Goal: Task Accomplishment & Management: Use online tool/utility

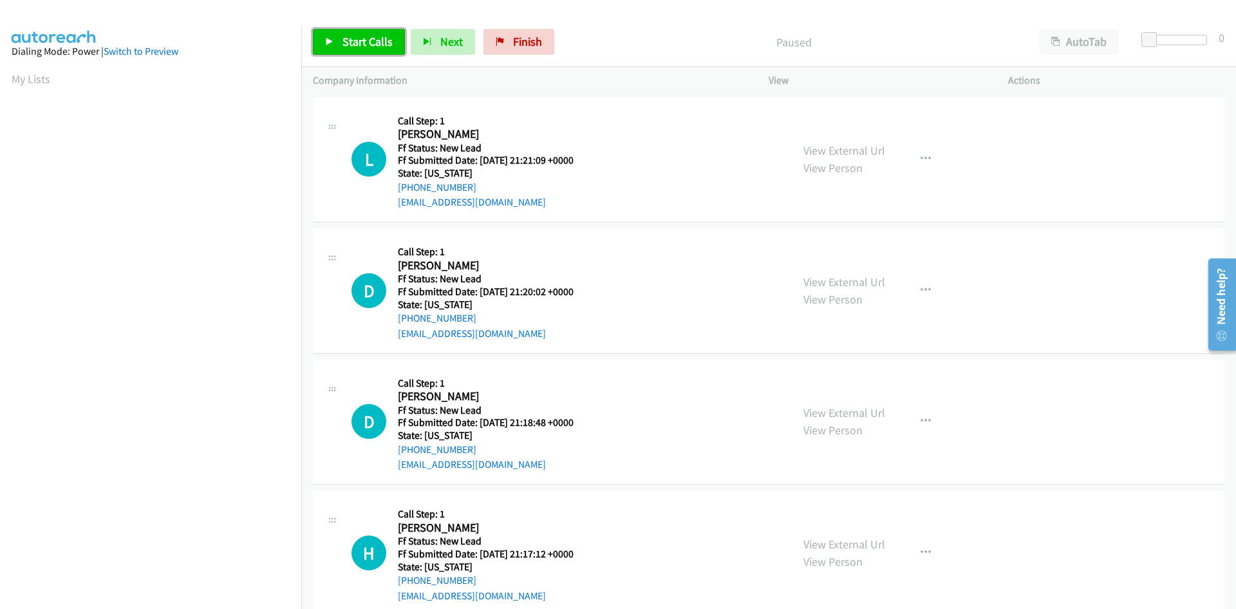
click at [341, 44] on link "Start Calls" at bounding box center [359, 42] width 92 height 26
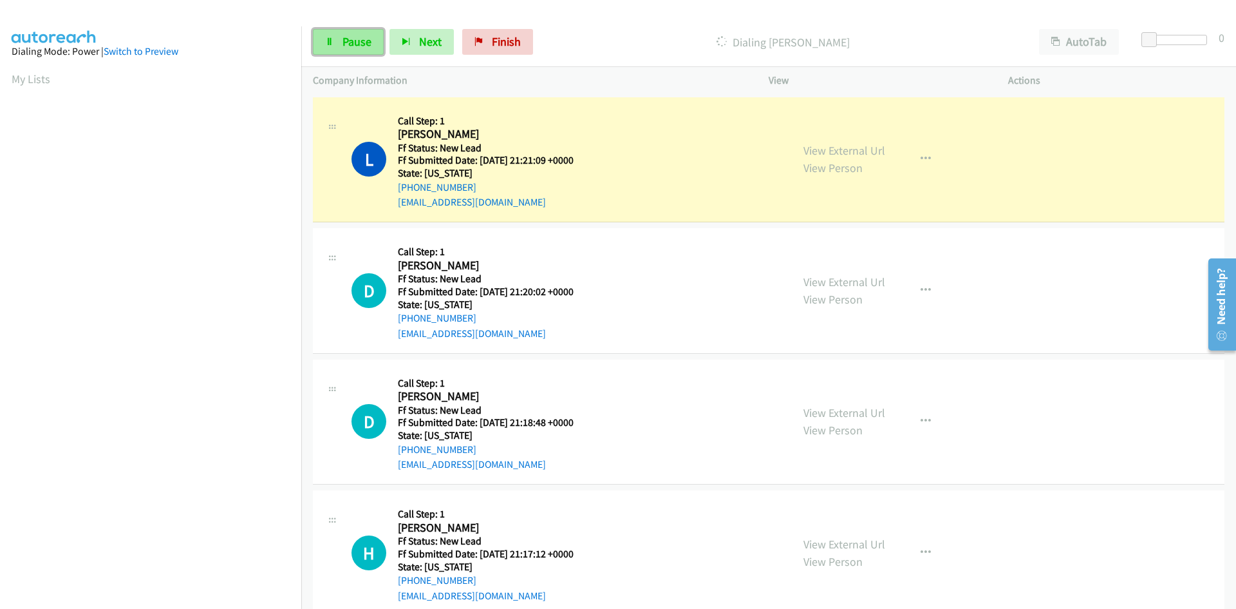
click at [338, 47] on link "Pause" at bounding box center [348, 42] width 71 height 26
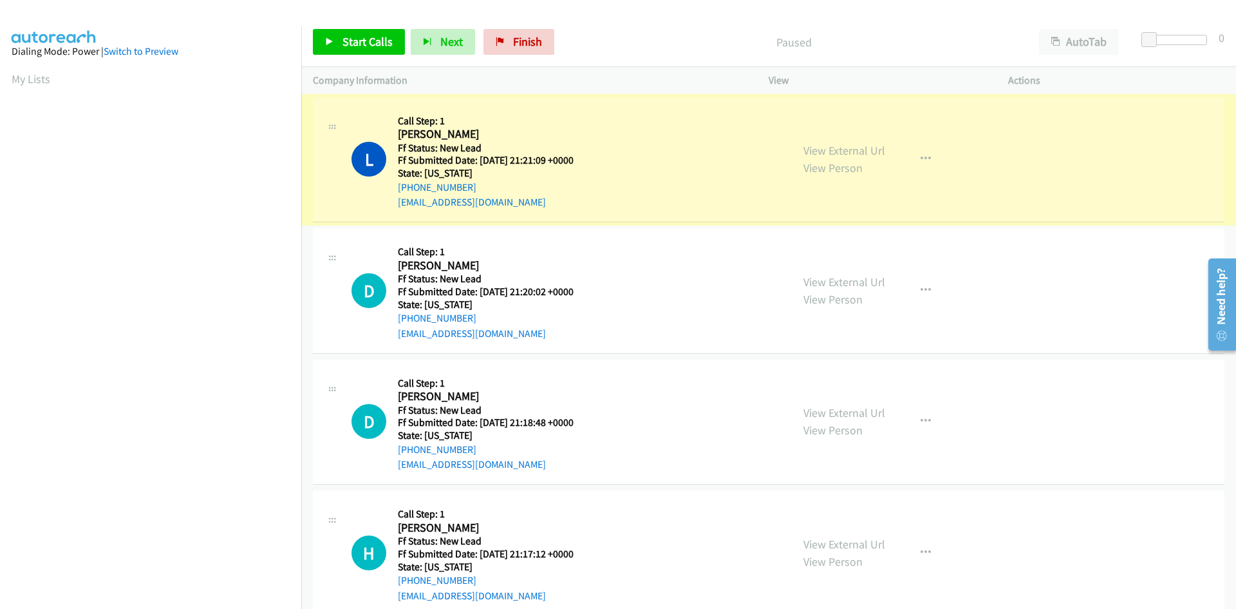
click at [856, 151] on link "View External Url" at bounding box center [845, 150] width 82 height 15
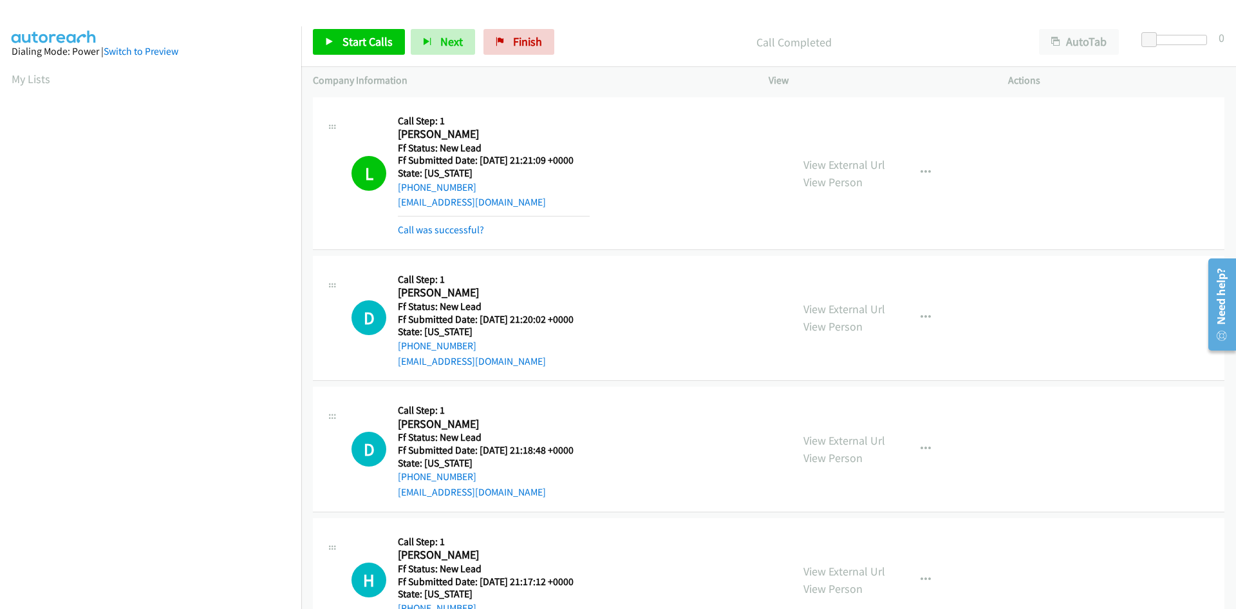
scroll to position [73, 0]
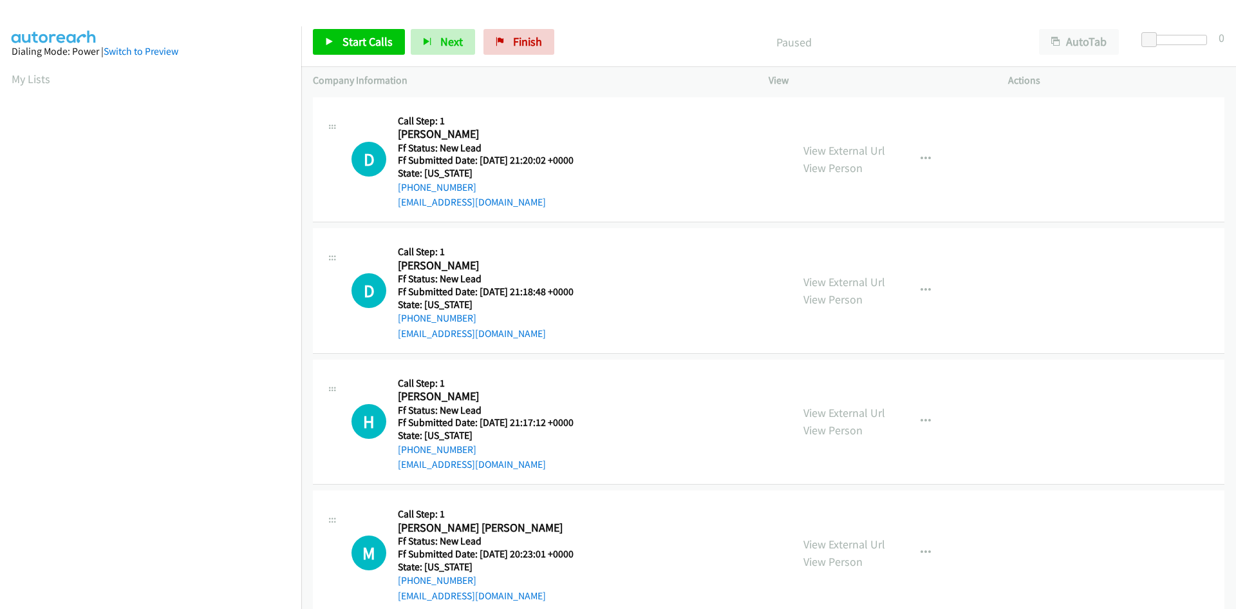
scroll to position [26, 0]
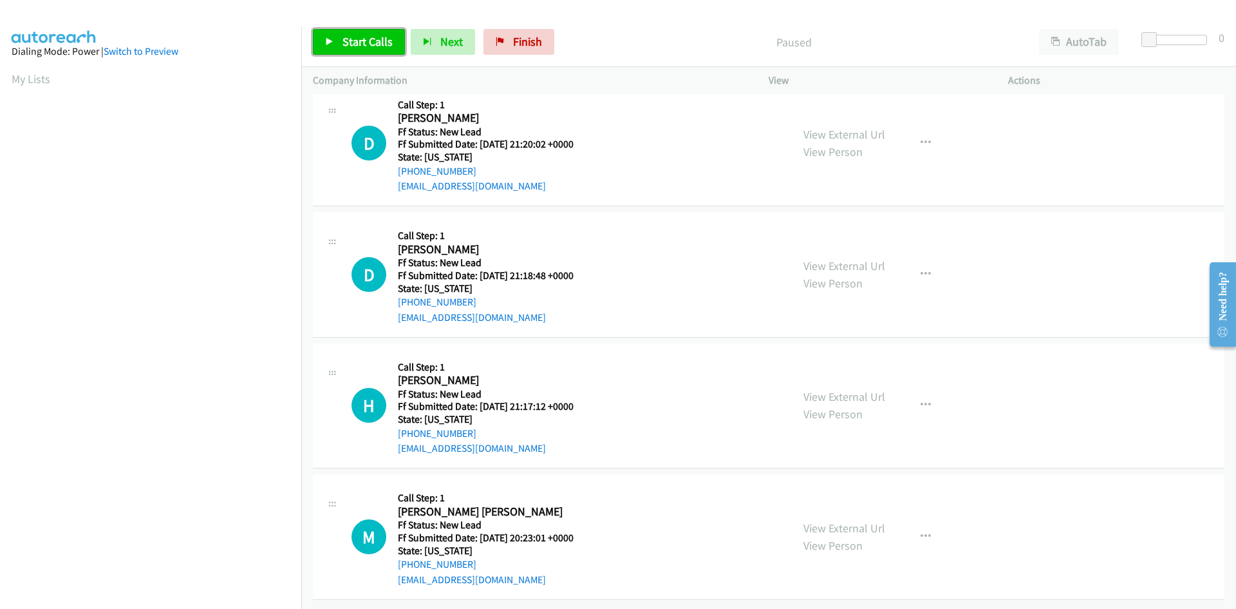
click at [354, 41] on span "Start Calls" at bounding box center [368, 41] width 50 height 15
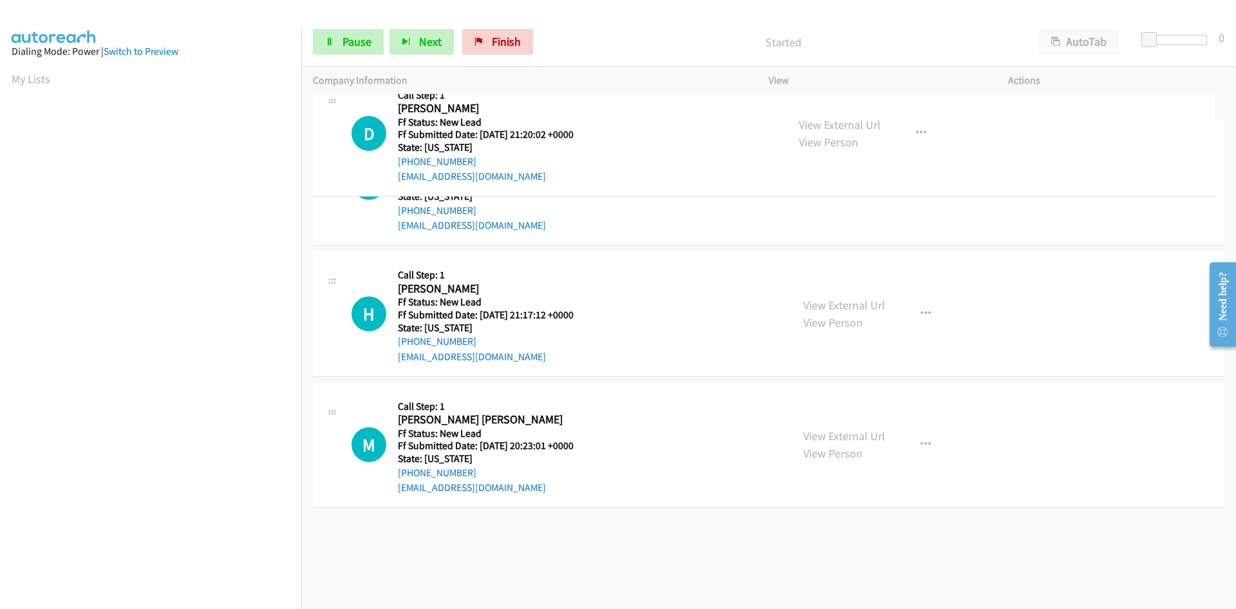
scroll to position [0, 0]
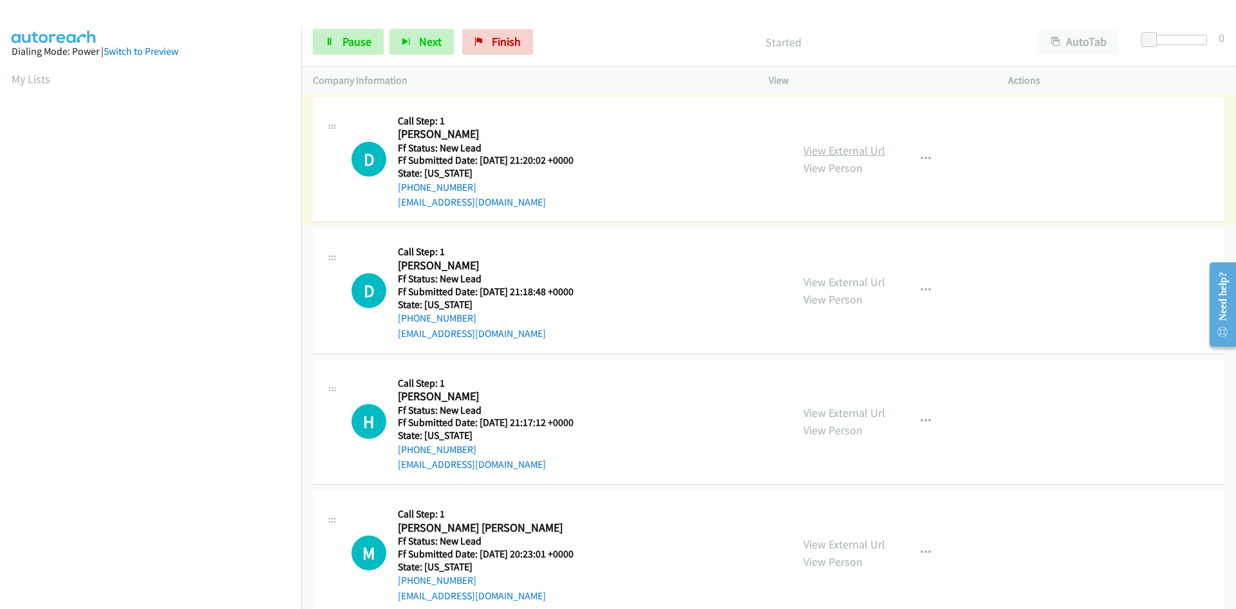
click at [819, 153] on link "View External Url" at bounding box center [845, 150] width 82 height 15
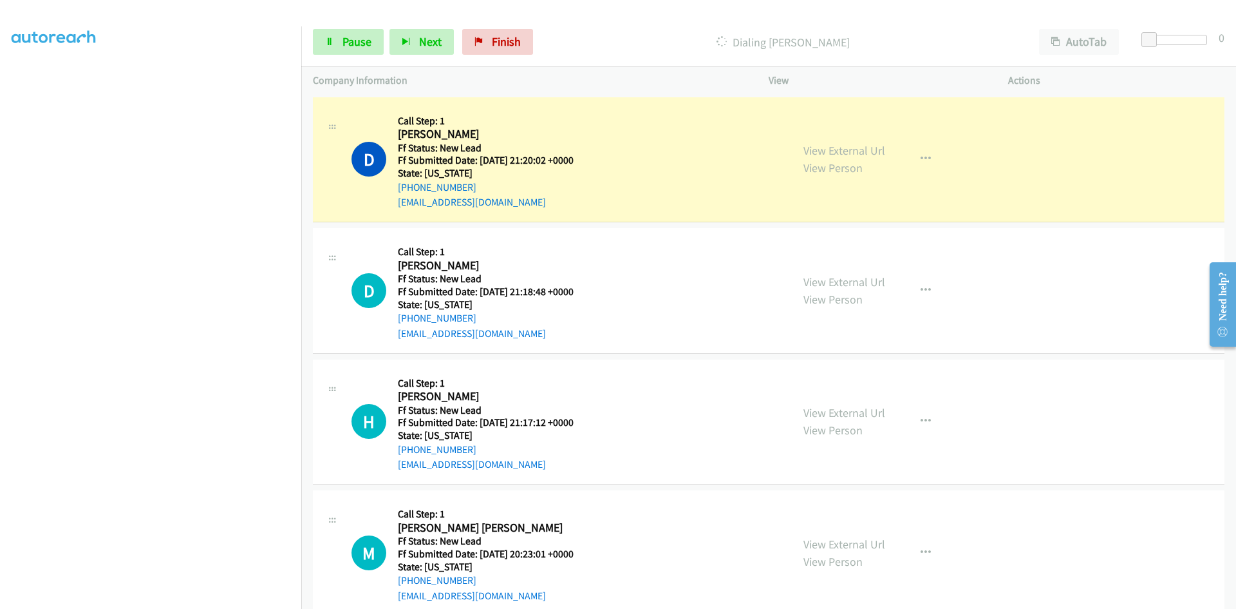
scroll to position [86, 0]
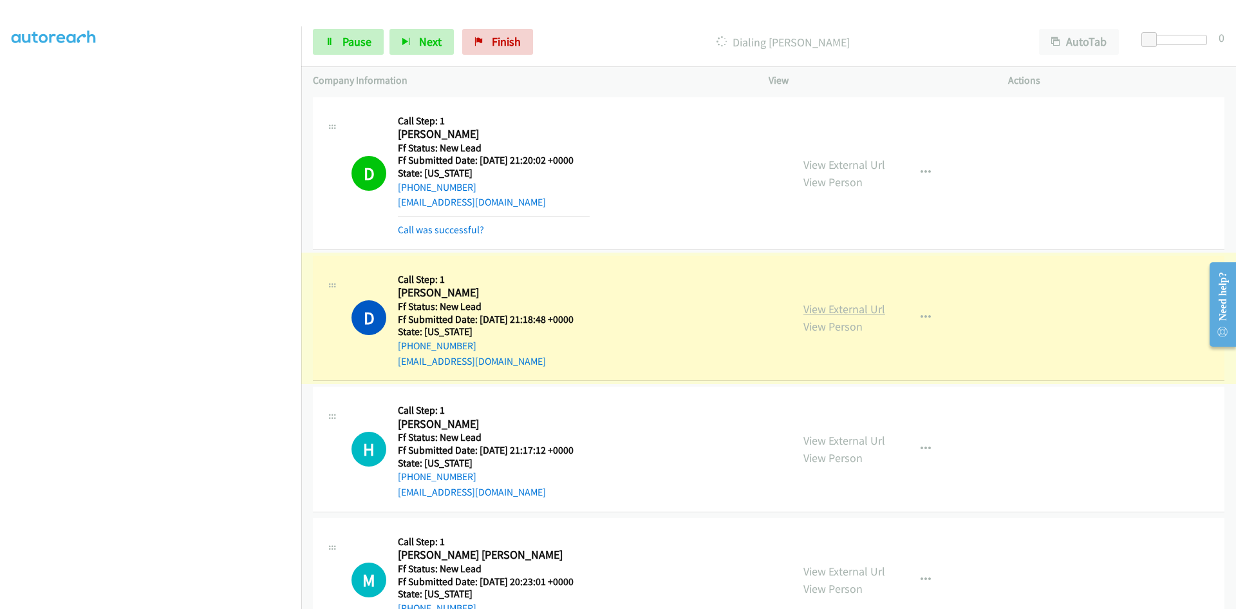
click at [833, 305] on link "View External Url" at bounding box center [845, 308] width 82 height 15
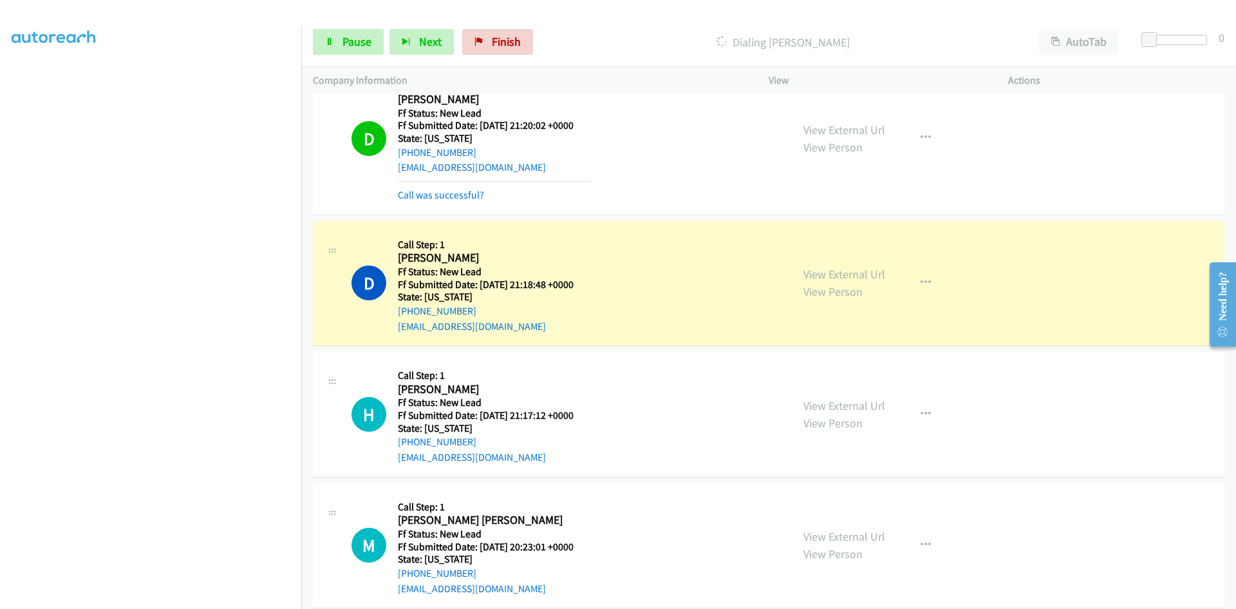
scroll to position [53, 0]
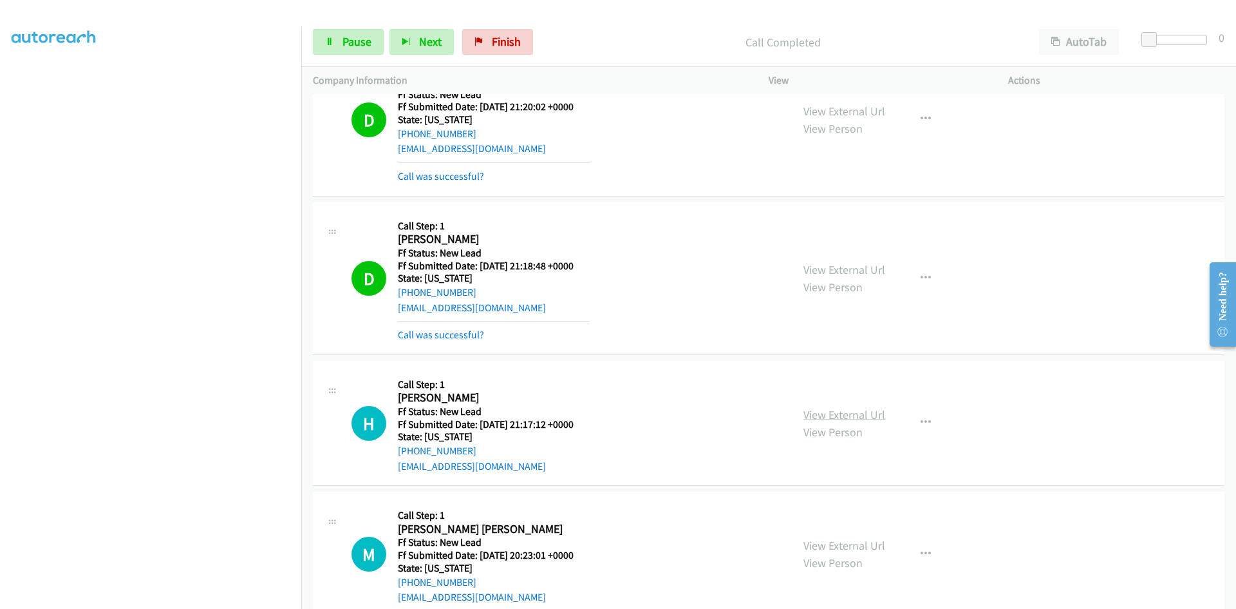
click at [824, 420] on link "View External Url" at bounding box center [845, 414] width 82 height 15
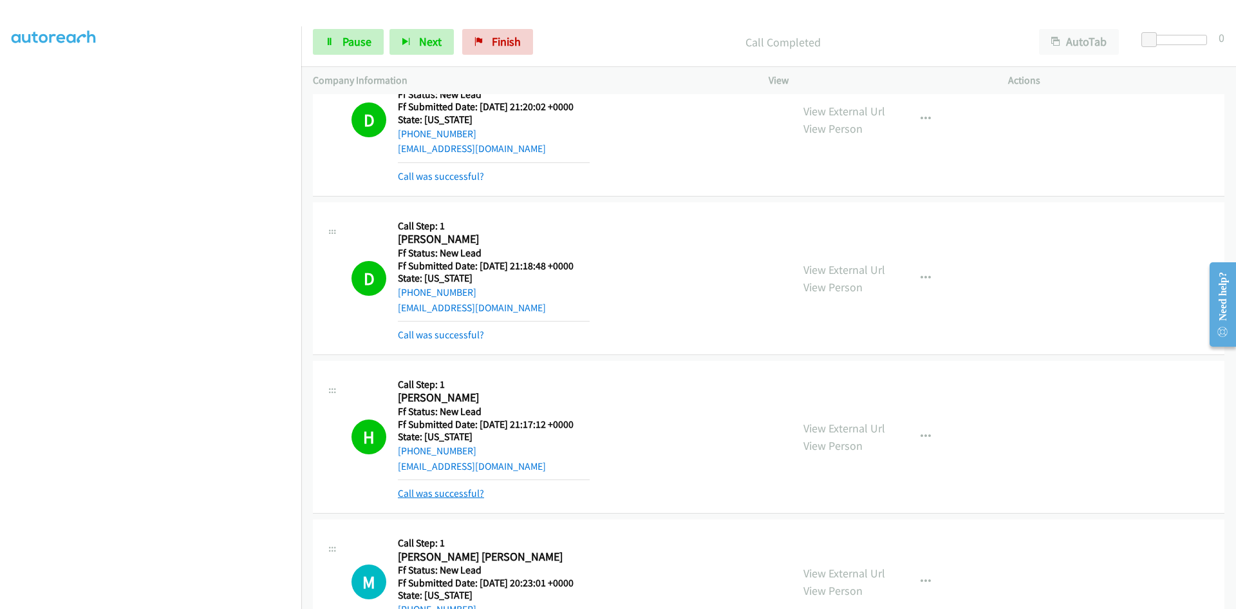
click at [477, 496] on link "Call was successful?" at bounding box center [441, 493] width 86 height 12
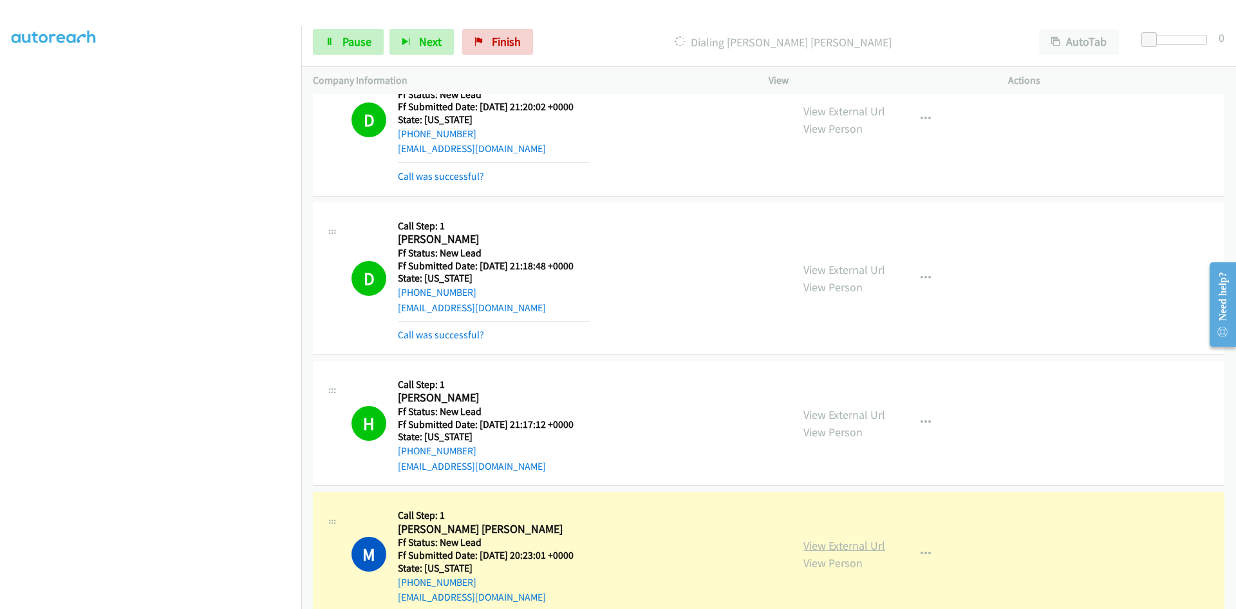
click at [849, 539] on link "View External Url" at bounding box center [845, 545] width 82 height 15
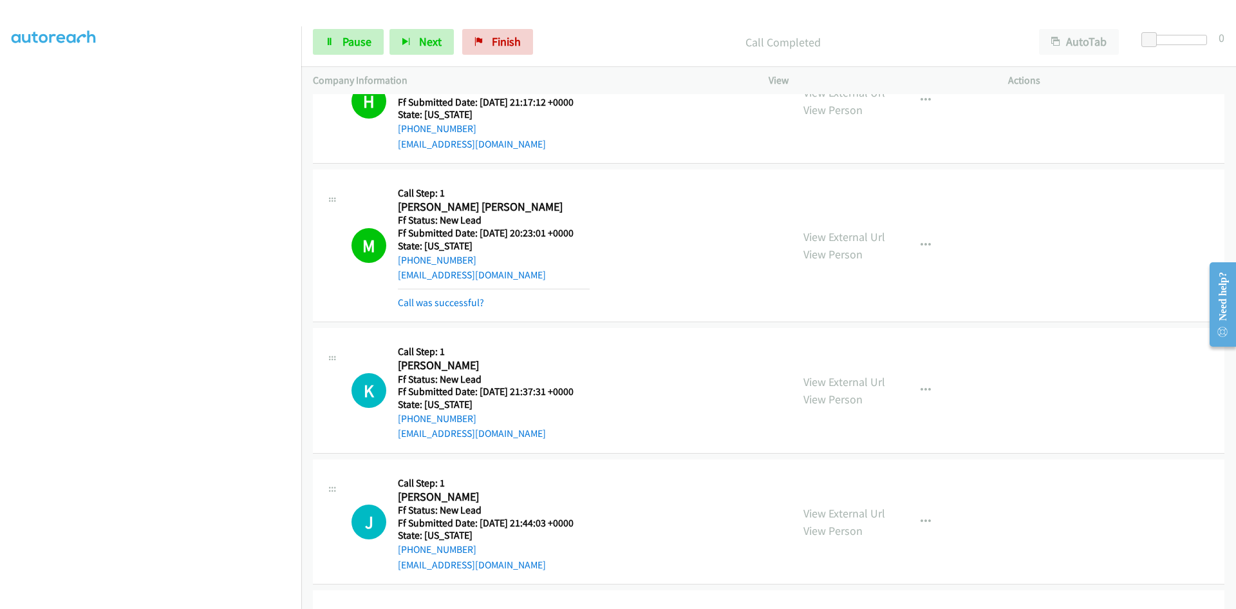
scroll to position [440, 0]
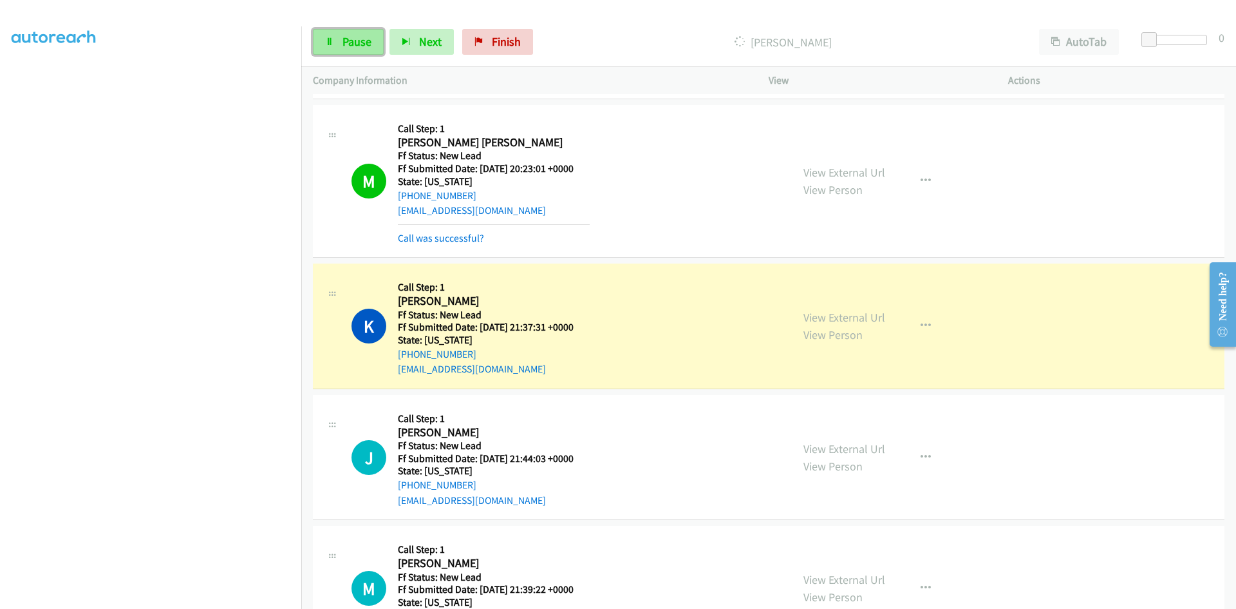
click at [347, 39] on span "Pause" at bounding box center [357, 41] width 29 height 15
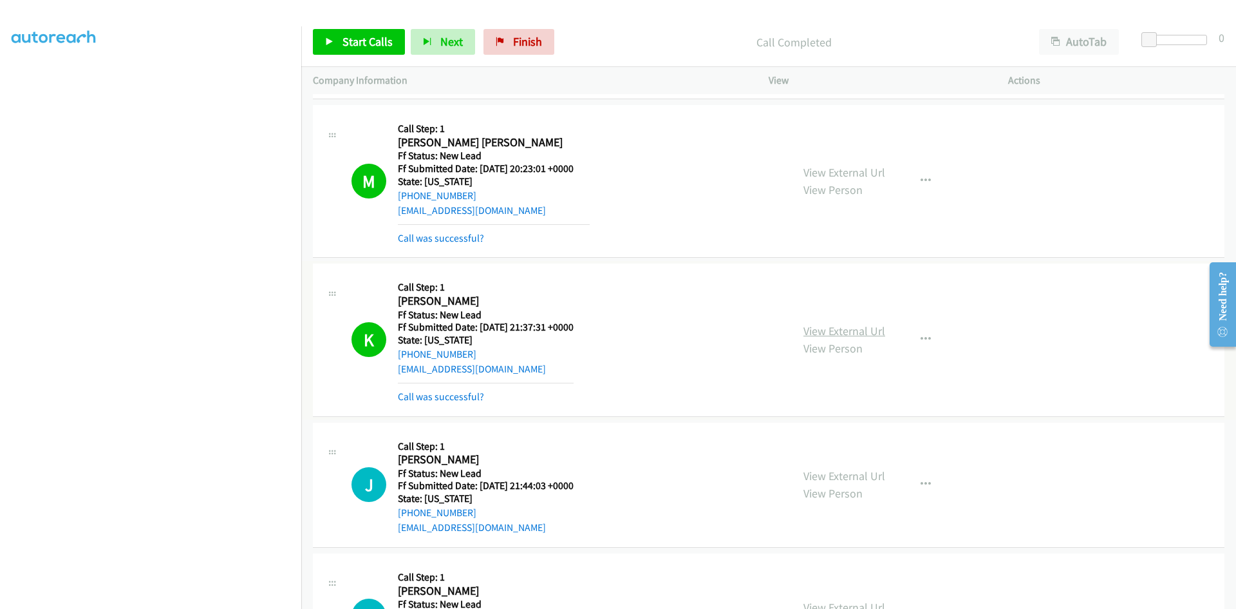
click at [844, 330] on link "View External Url" at bounding box center [845, 330] width 82 height 15
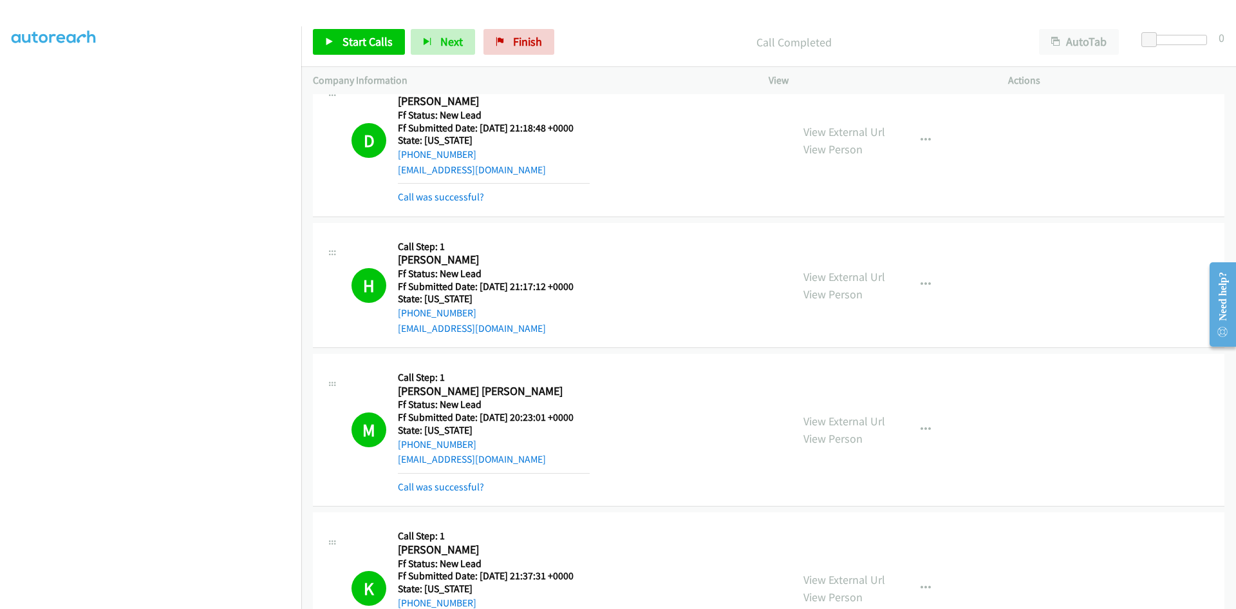
scroll to position [375, 0]
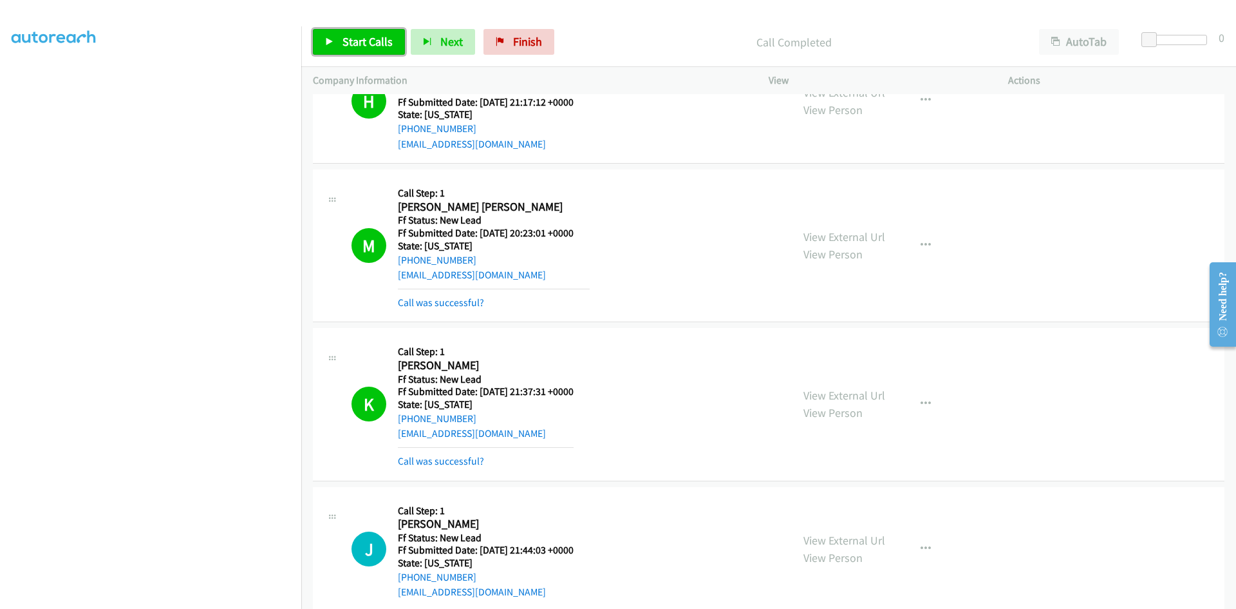
click at [377, 52] on link "Start Calls" at bounding box center [359, 42] width 92 height 26
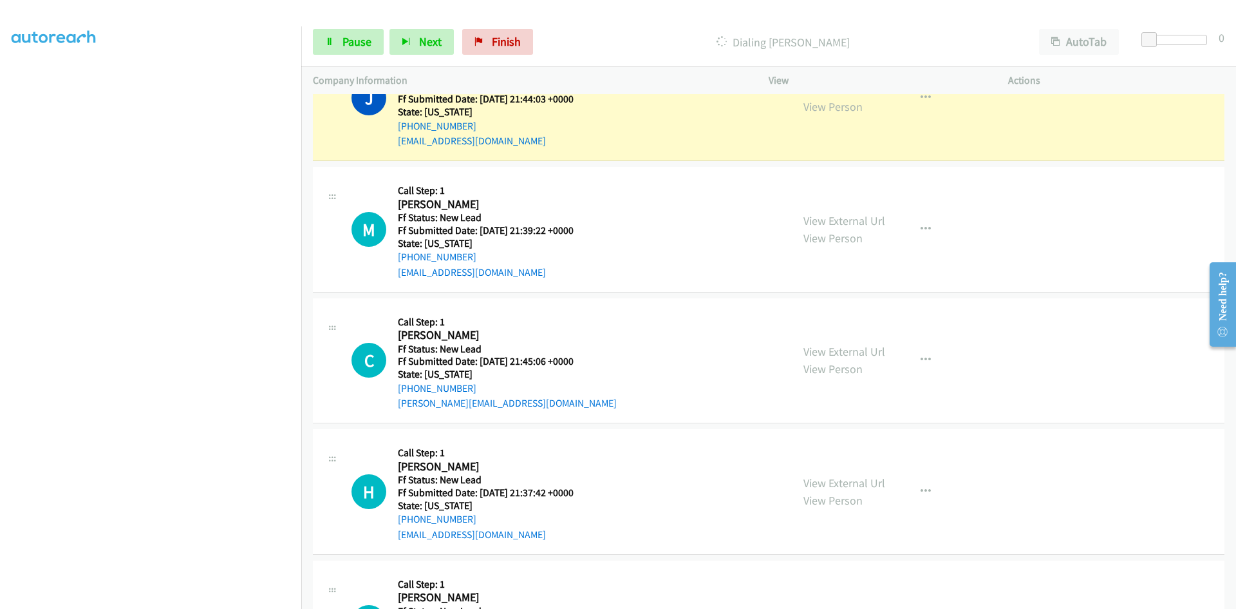
scroll to position [697, 0]
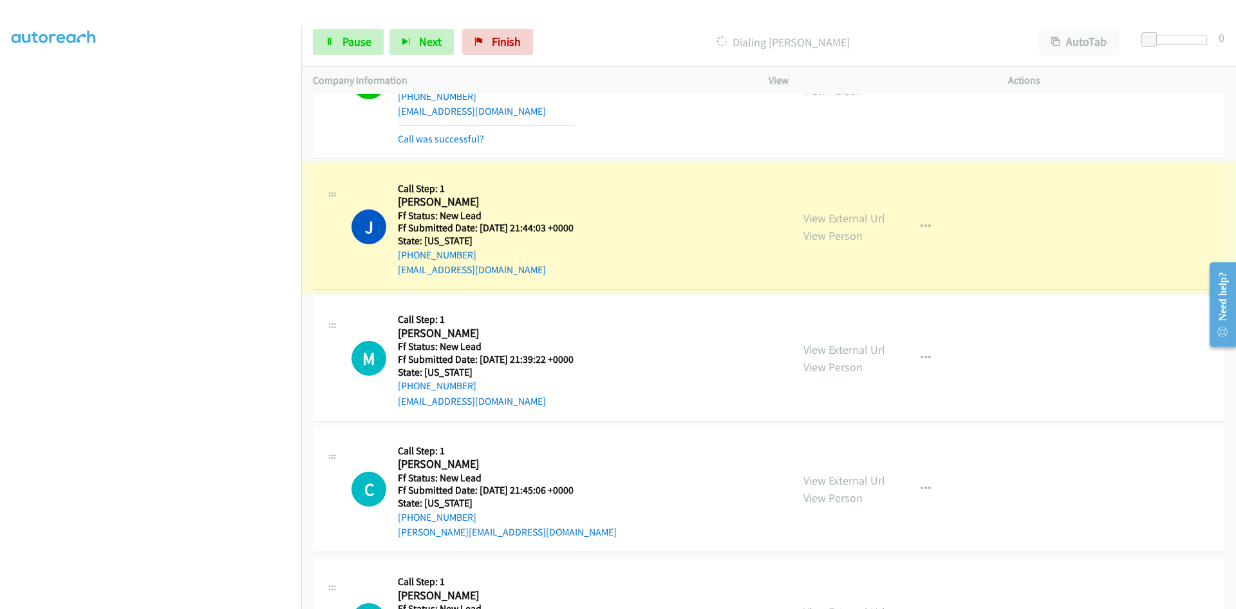
click at [848, 216] on link "View External Url" at bounding box center [845, 218] width 82 height 15
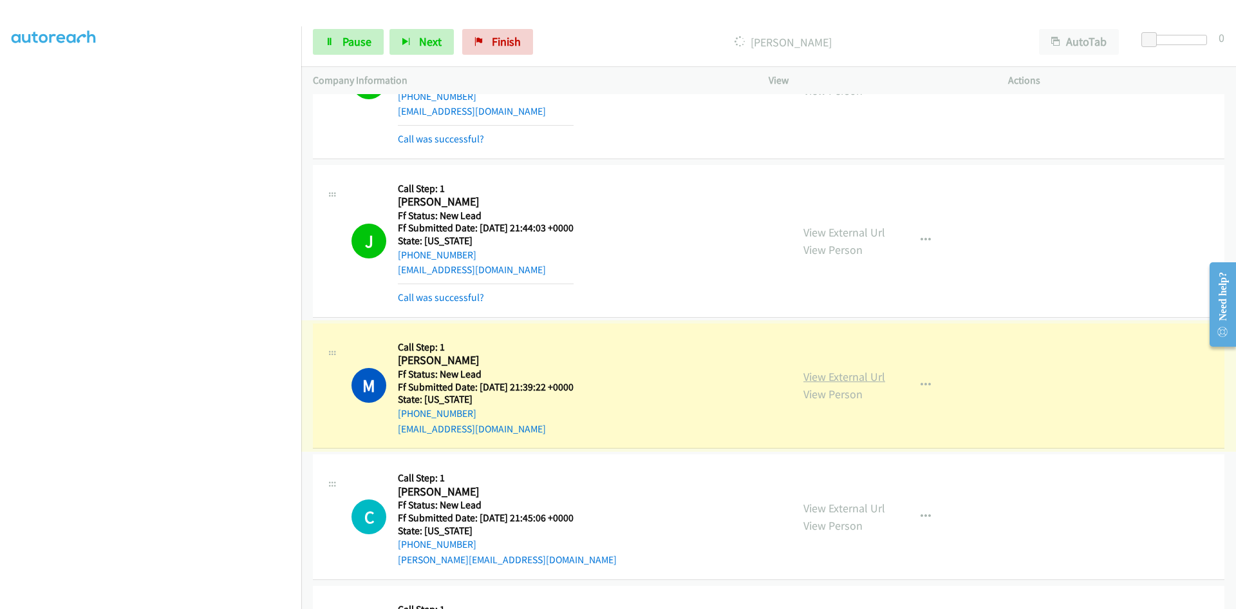
click at [822, 375] on link "View External Url" at bounding box center [845, 376] width 82 height 15
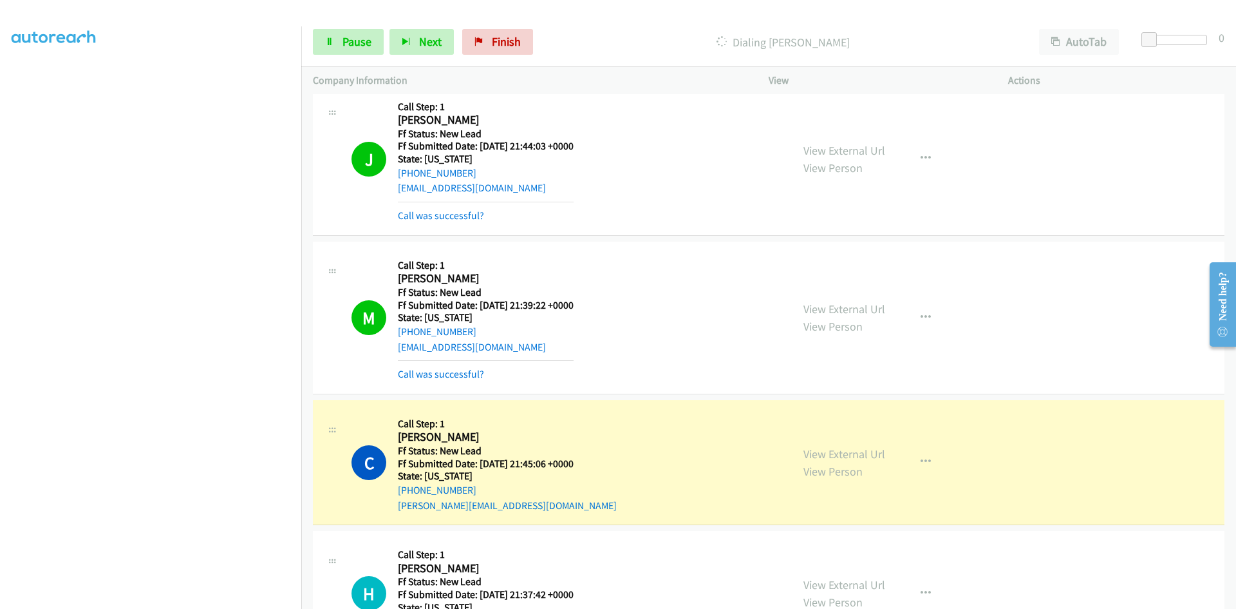
scroll to position [977, 0]
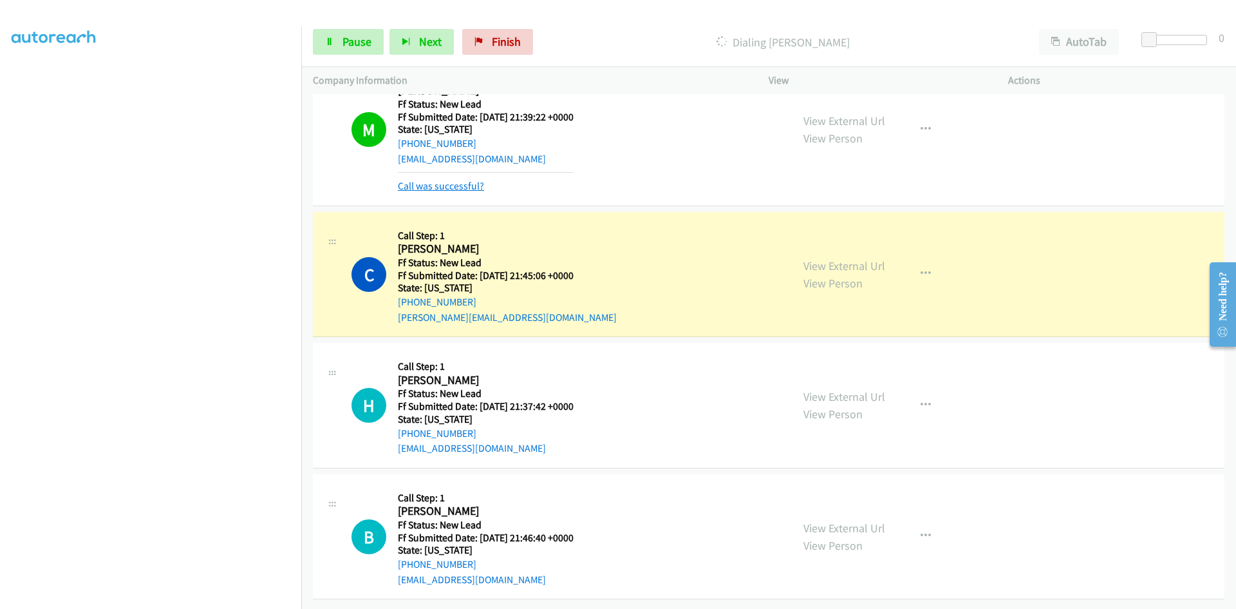
click at [454, 180] on link "Call was successful?" at bounding box center [441, 186] width 86 height 12
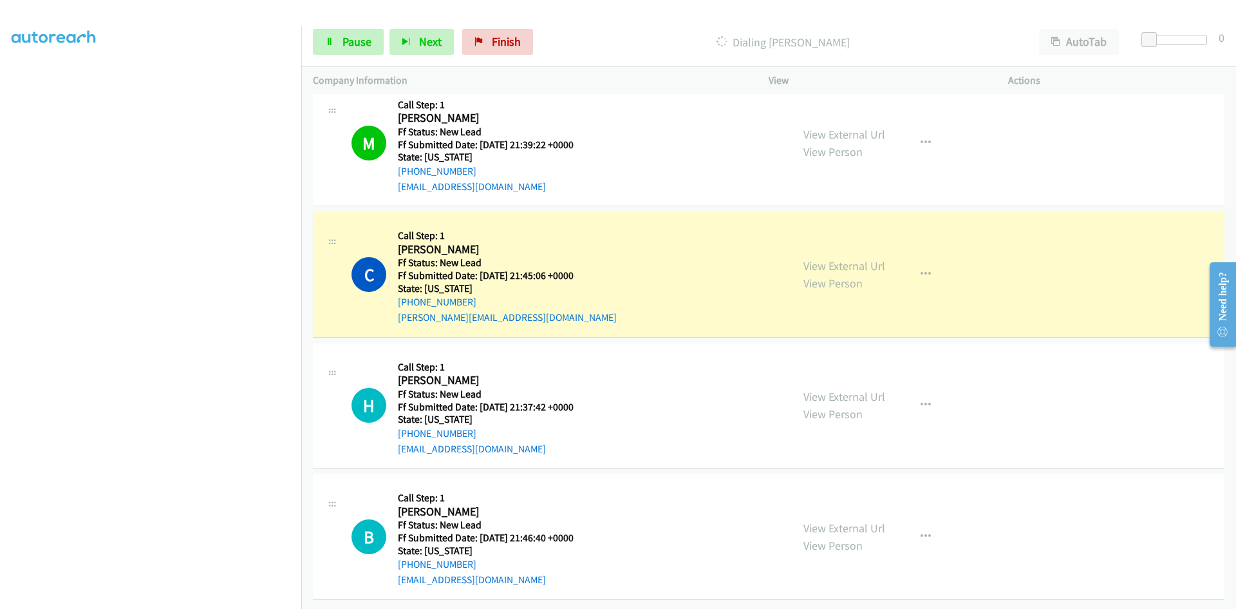
scroll to position [949, 0]
click at [866, 260] on link "View External Url" at bounding box center [845, 265] width 82 height 15
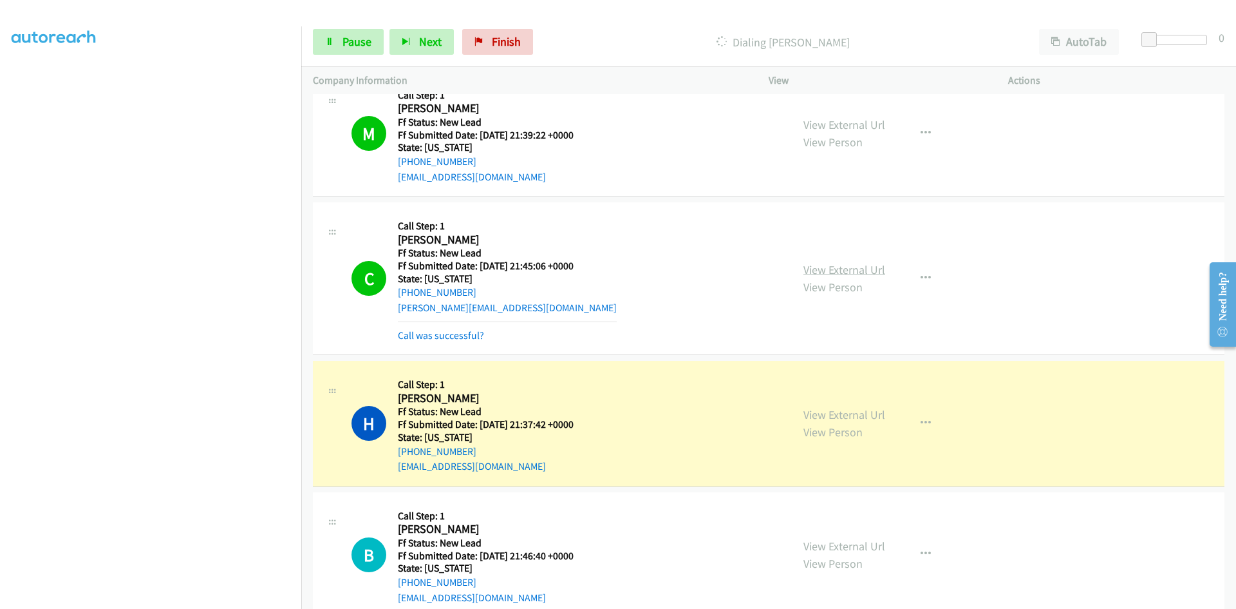
scroll to position [963, 0]
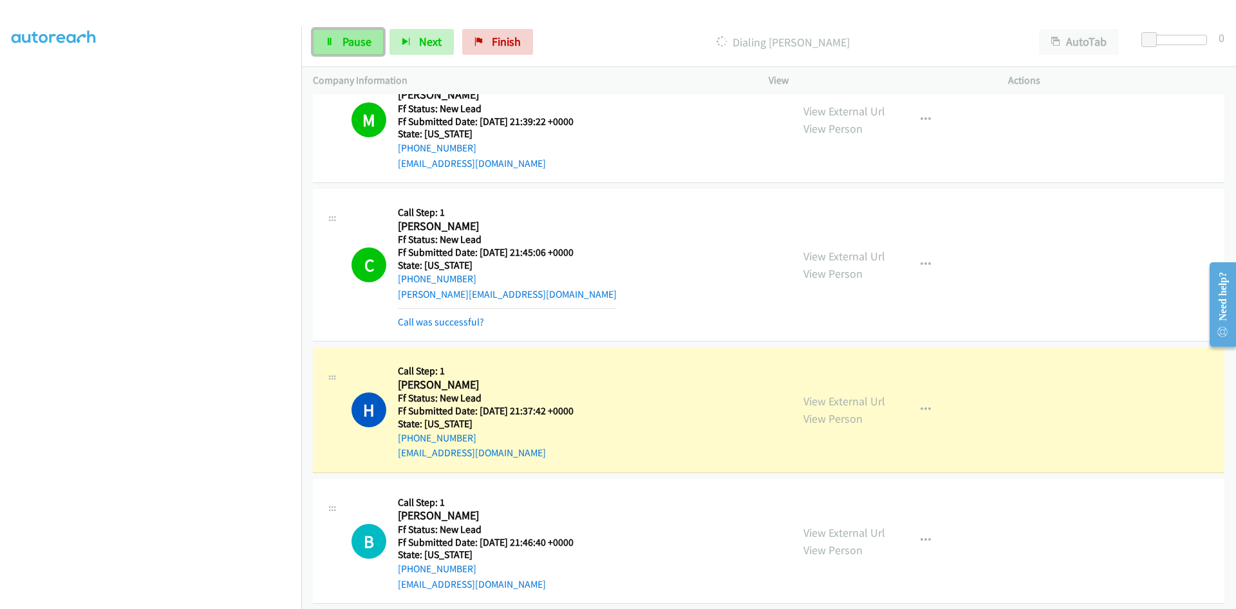
click at [350, 32] on link "Pause" at bounding box center [348, 42] width 71 height 26
click at [810, 398] on link "View External Url" at bounding box center [845, 400] width 82 height 15
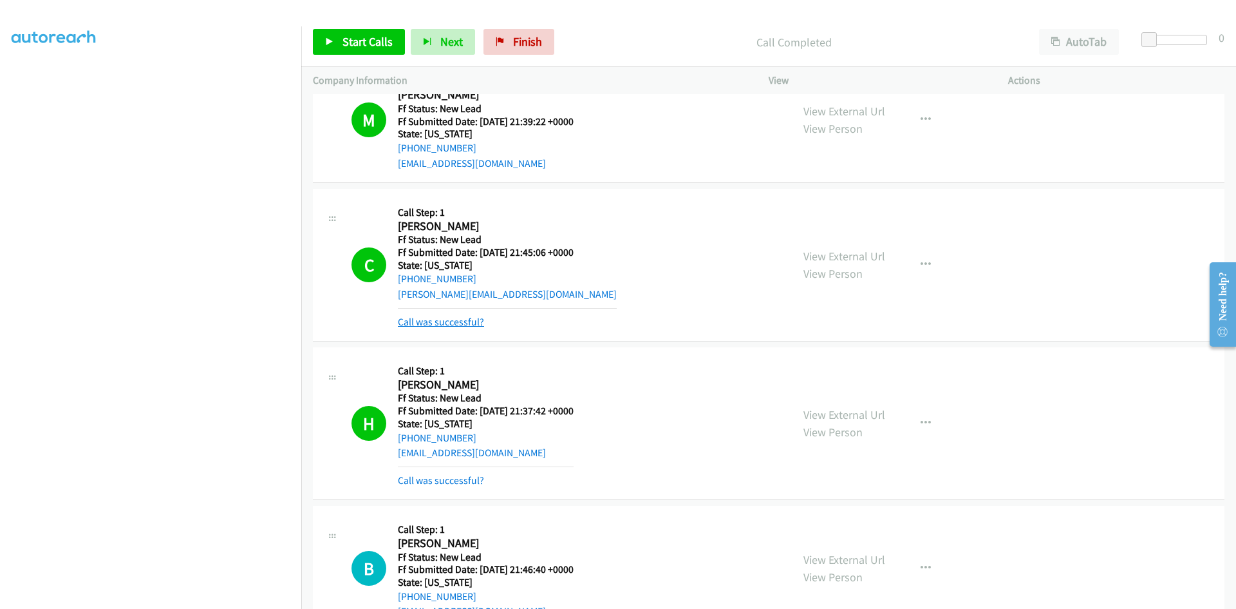
click at [468, 323] on link "Call was successful?" at bounding box center [441, 322] width 86 height 12
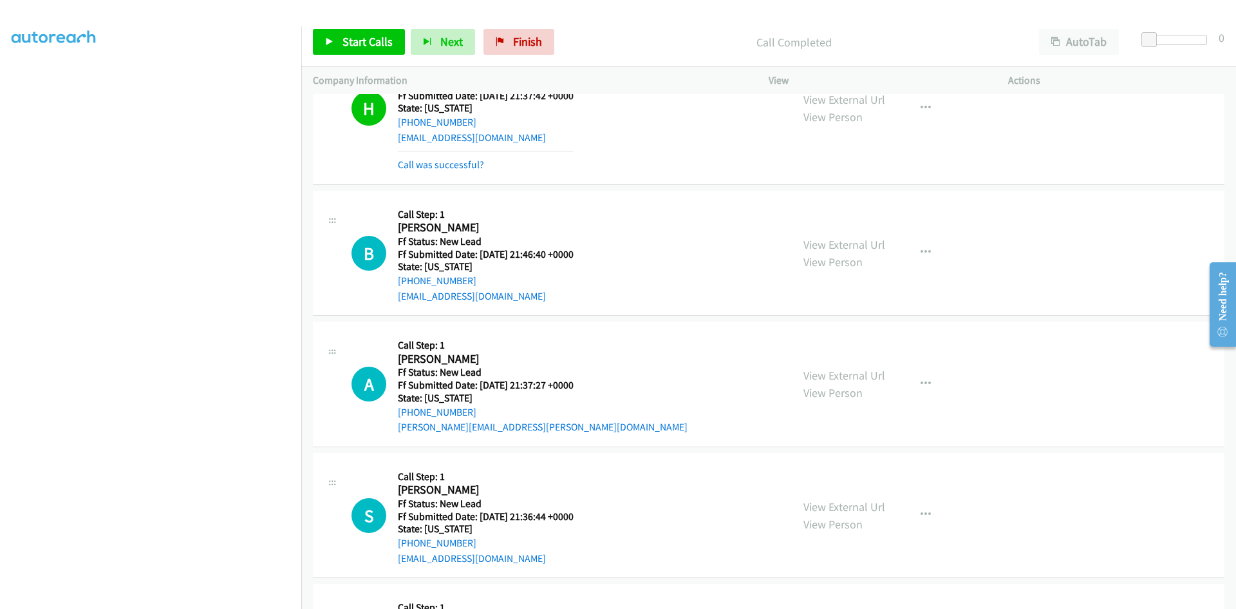
scroll to position [1349, 0]
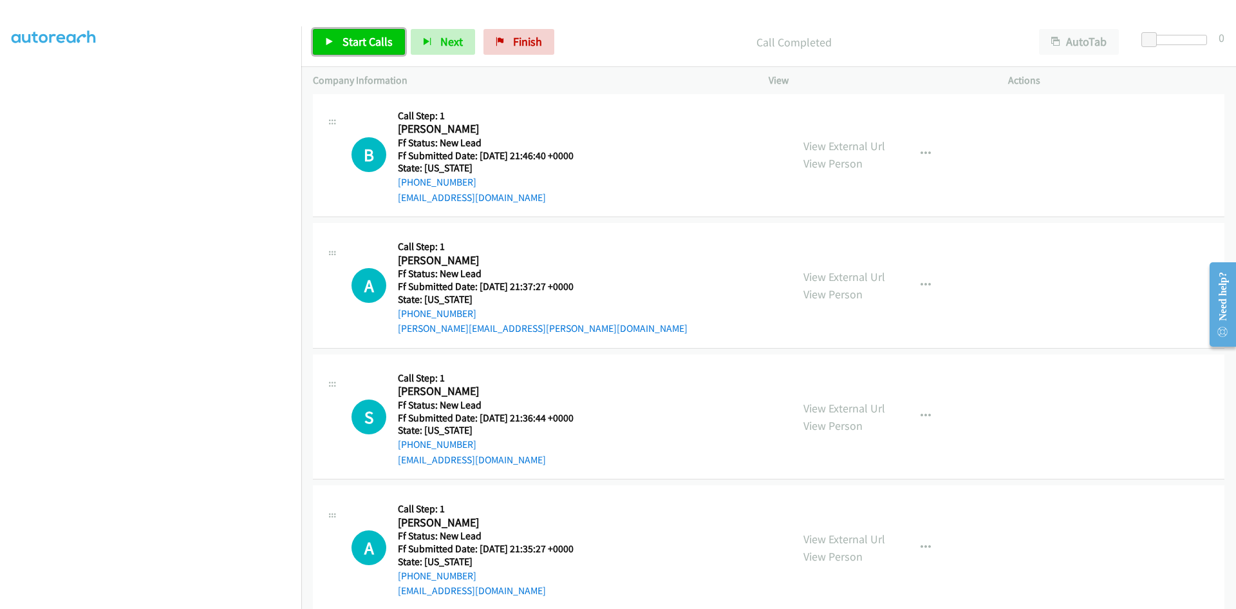
click at [379, 40] on span "Start Calls" at bounding box center [368, 41] width 50 height 15
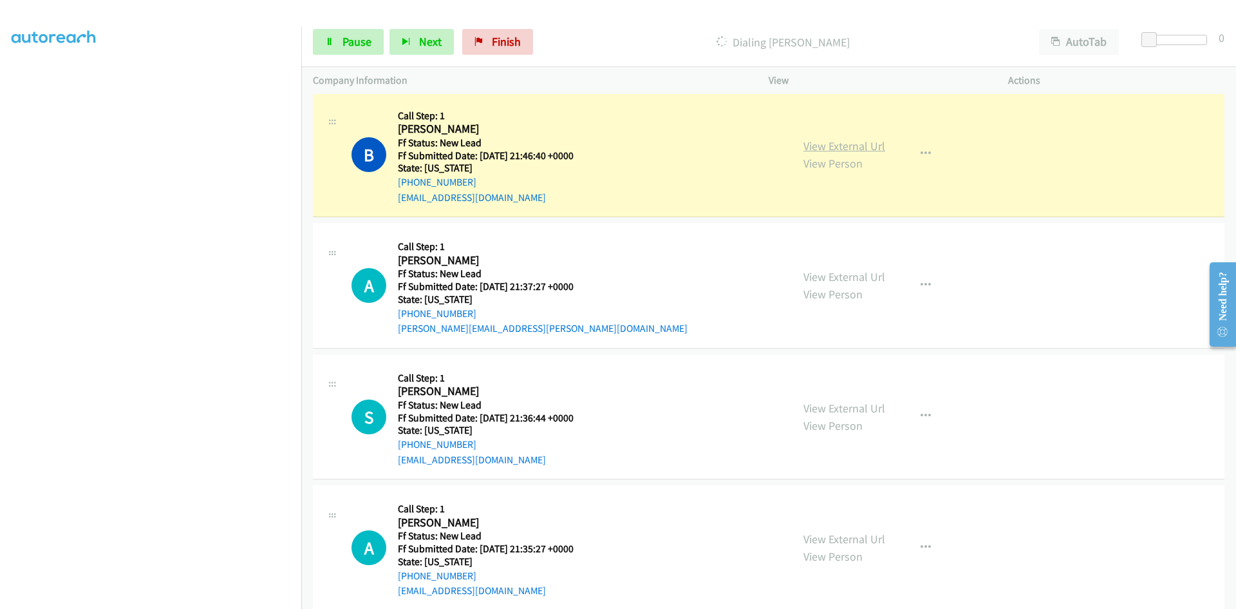
click at [849, 147] on link "View External Url" at bounding box center [845, 145] width 82 height 15
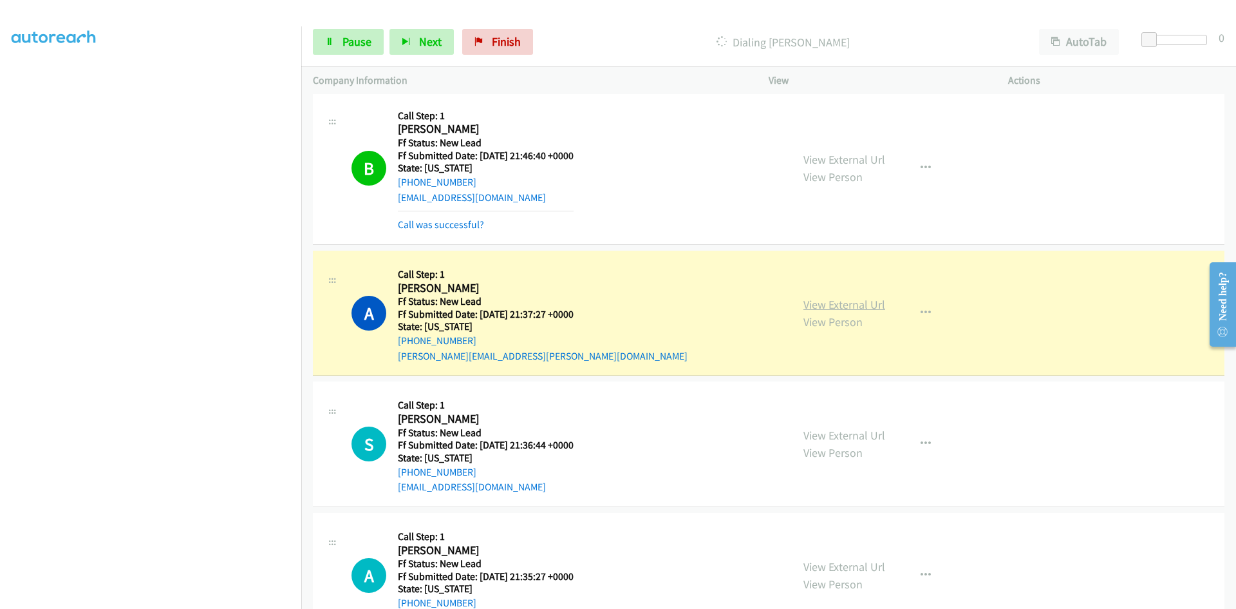
click at [821, 305] on link "View External Url" at bounding box center [845, 304] width 82 height 15
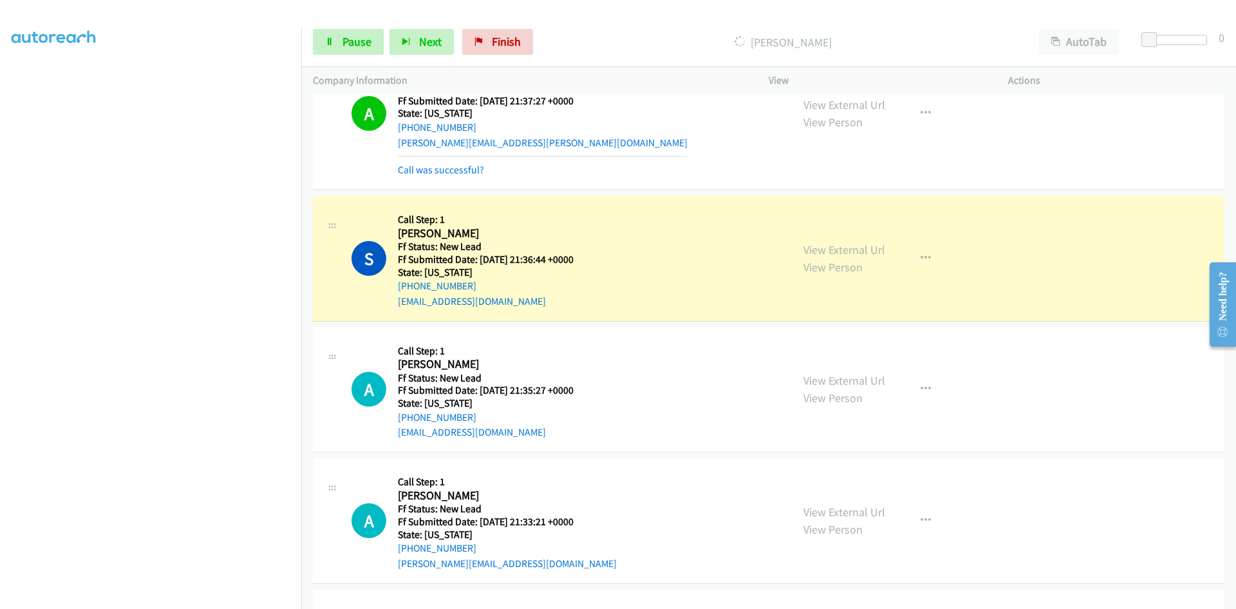
scroll to position [1607, 0]
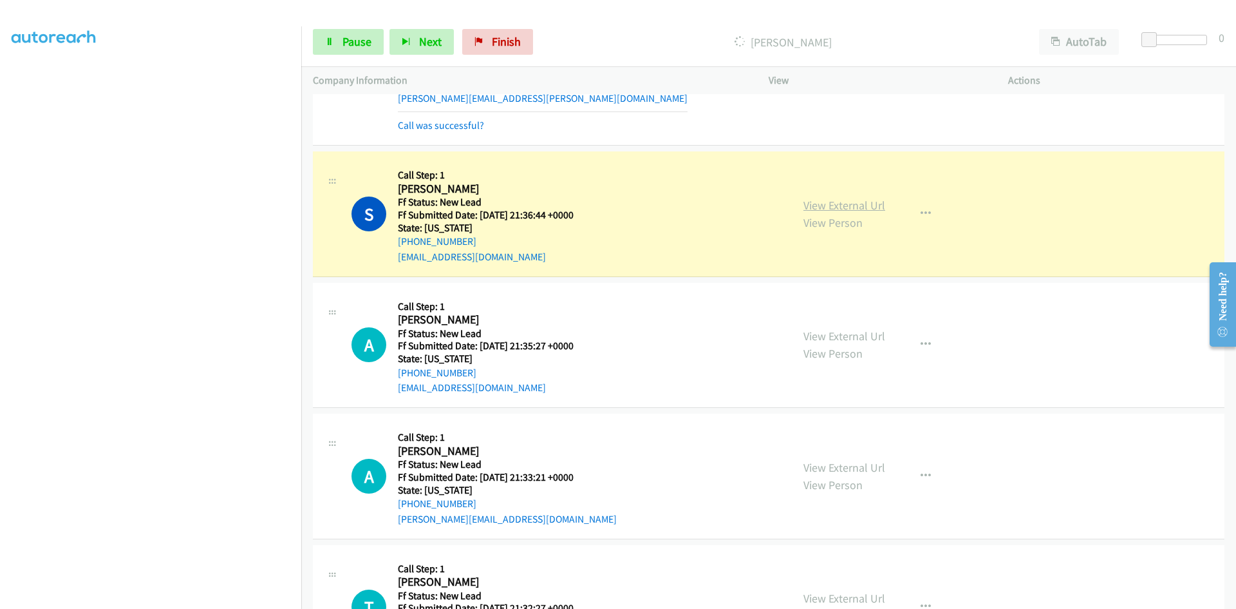
click at [808, 208] on link "View External Url" at bounding box center [845, 205] width 82 height 15
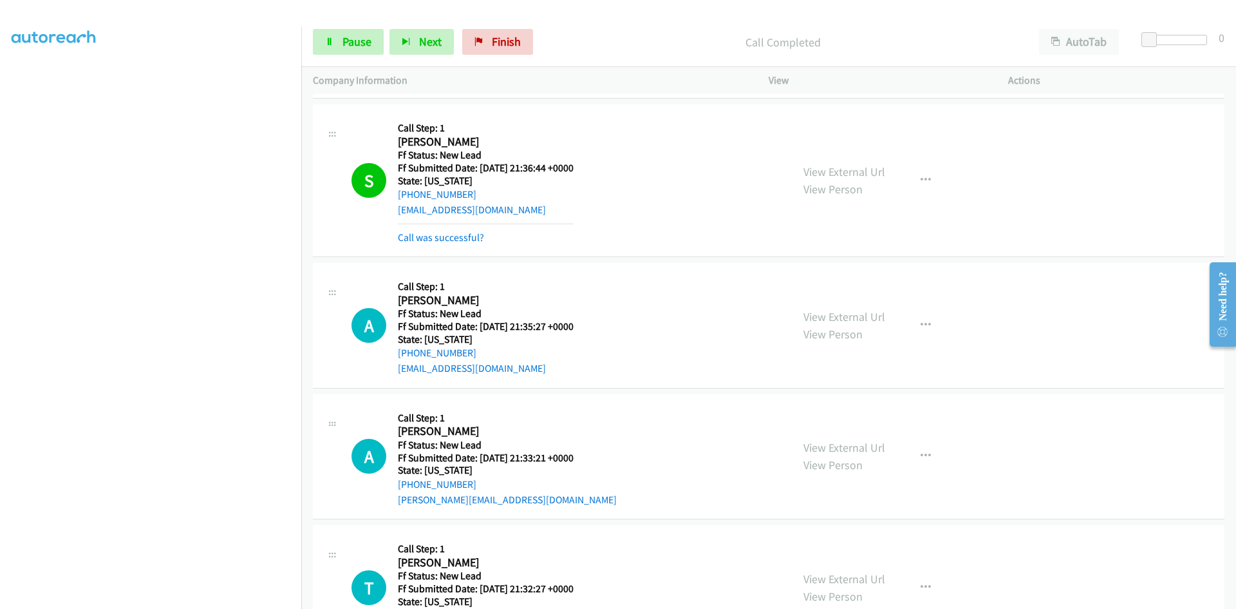
scroll to position [1714, 0]
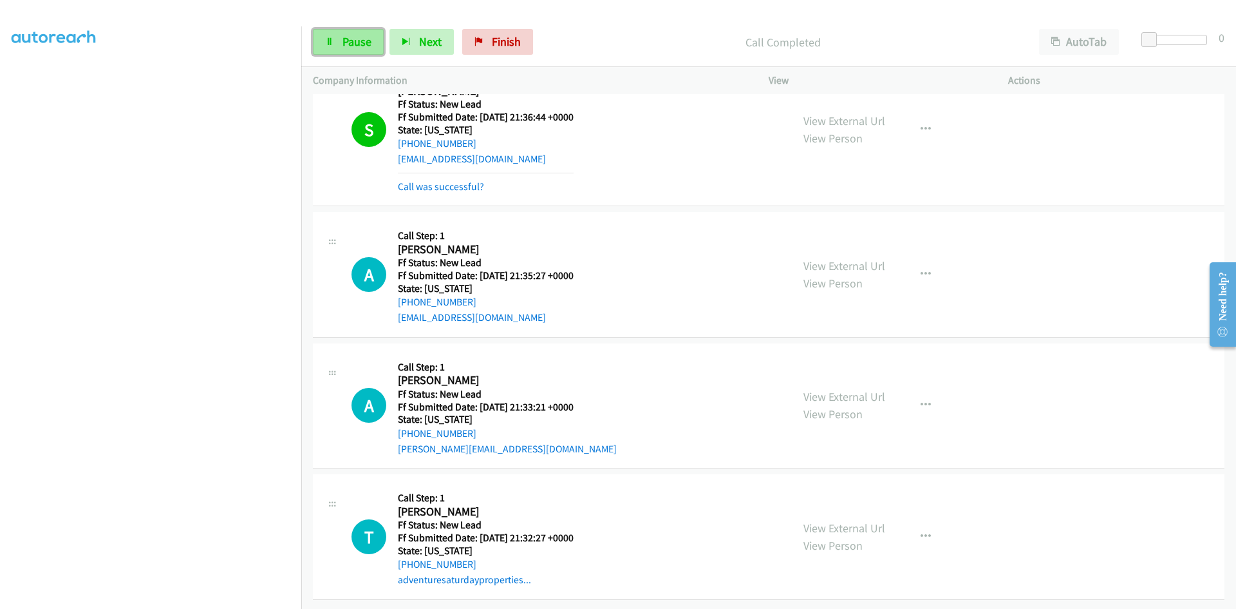
click at [347, 40] on span "Pause" at bounding box center [357, 41] width 29 height 15
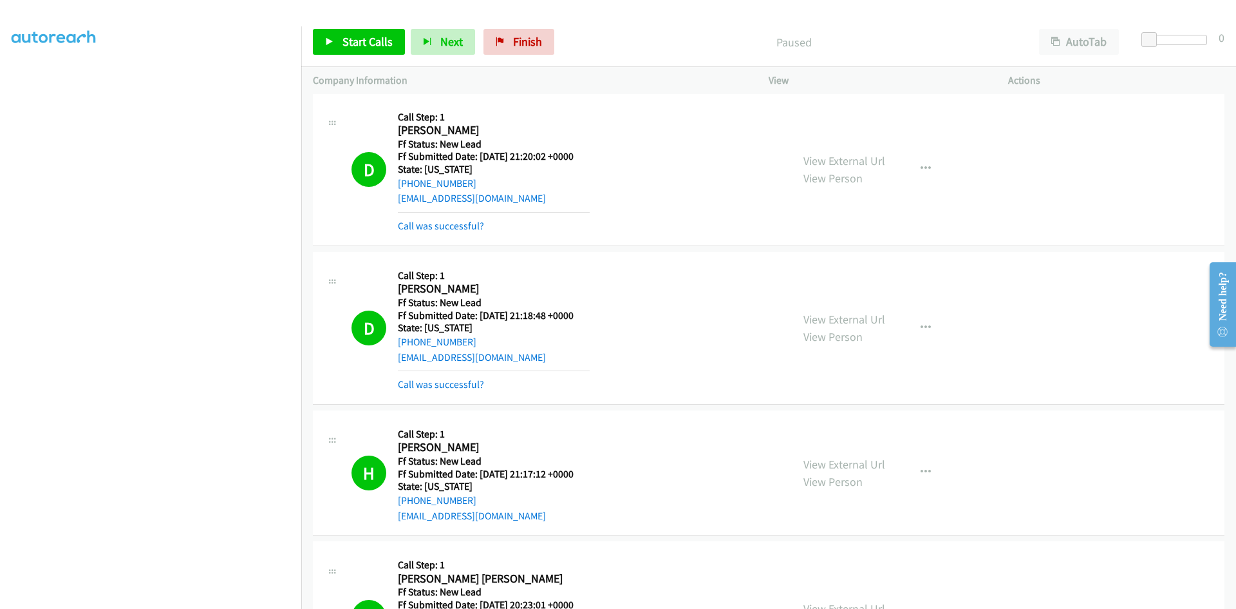
scroll to position [0, 0]
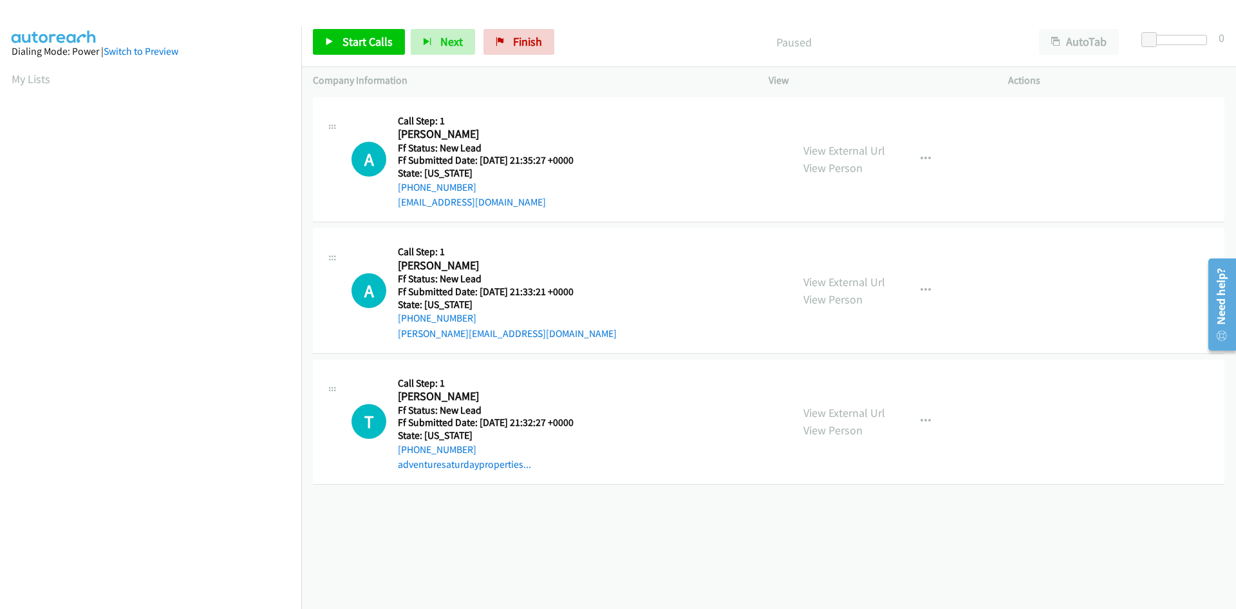
scroll to position [73, 0]
click at [355, 44] on span "Start Calls" at bounding box center [368, 41] width 50 height 15
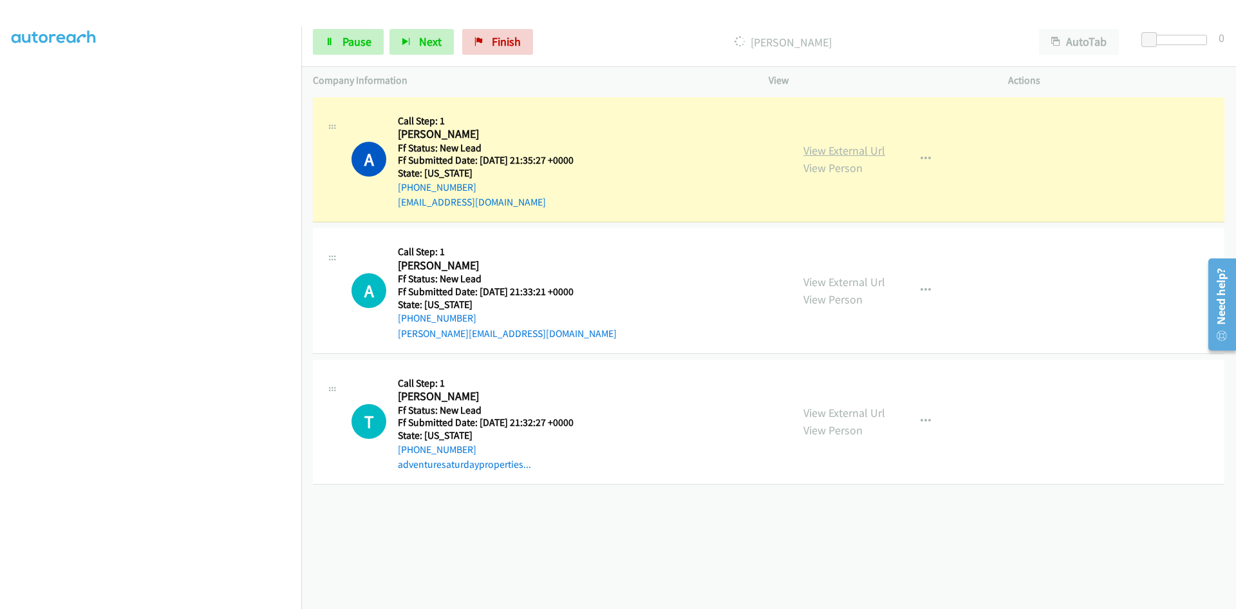
click at [813, 148] on link "View External Url" at bounding box center [845, 150] width 82 height 15
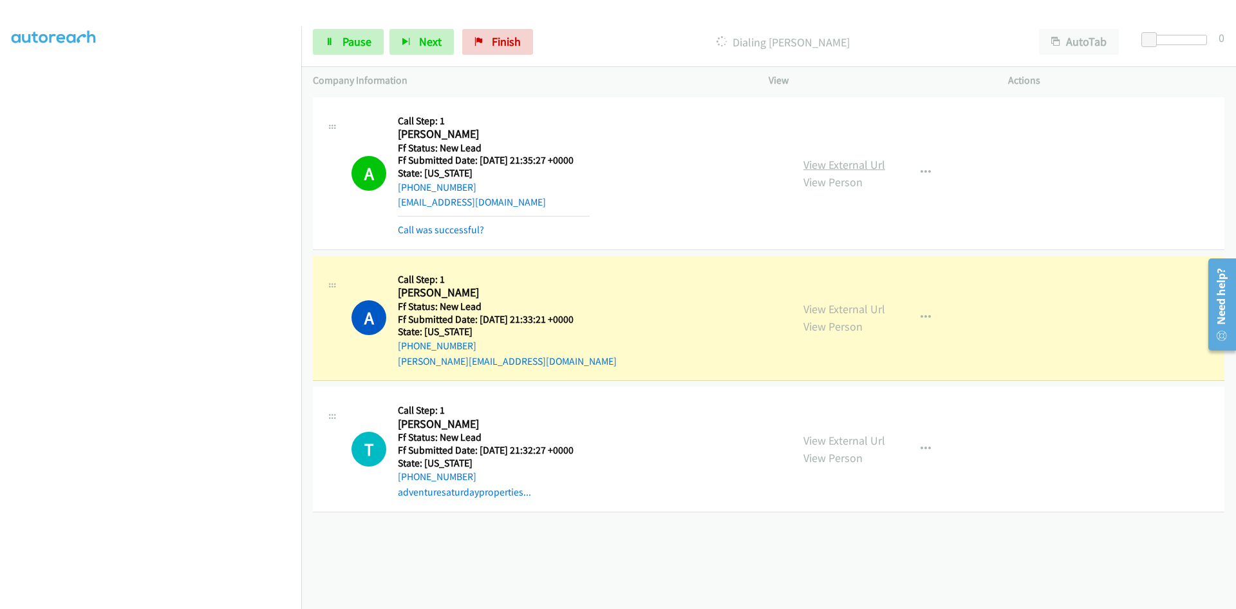
scroll to position [86, 0]
click at [858, 309] on link "View External Url" at bounding box center [845, 308] width 82 height 15
click at [347, 41] on span "Pause" at bounding box center [357, 41] width 29 height 15
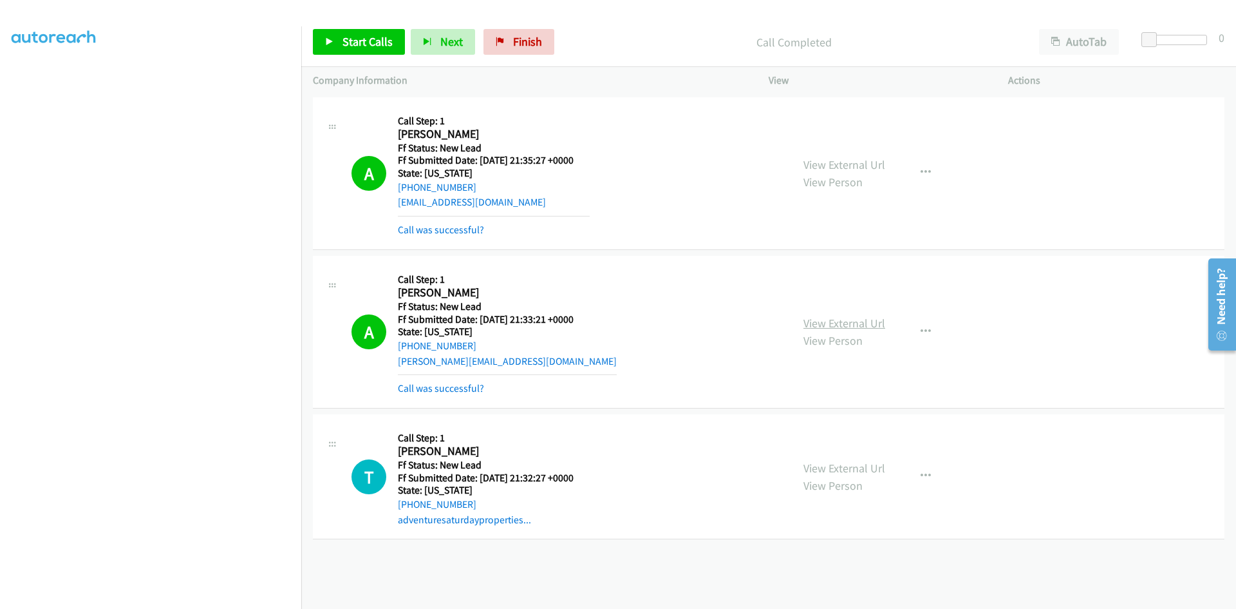
click at [867, 320] on link "View External Url" at bounding box center [845, 323] width 82 height 15
click at [357, 33] on link "Start Calls" at bounding box center [359, 42] width 92 height 26
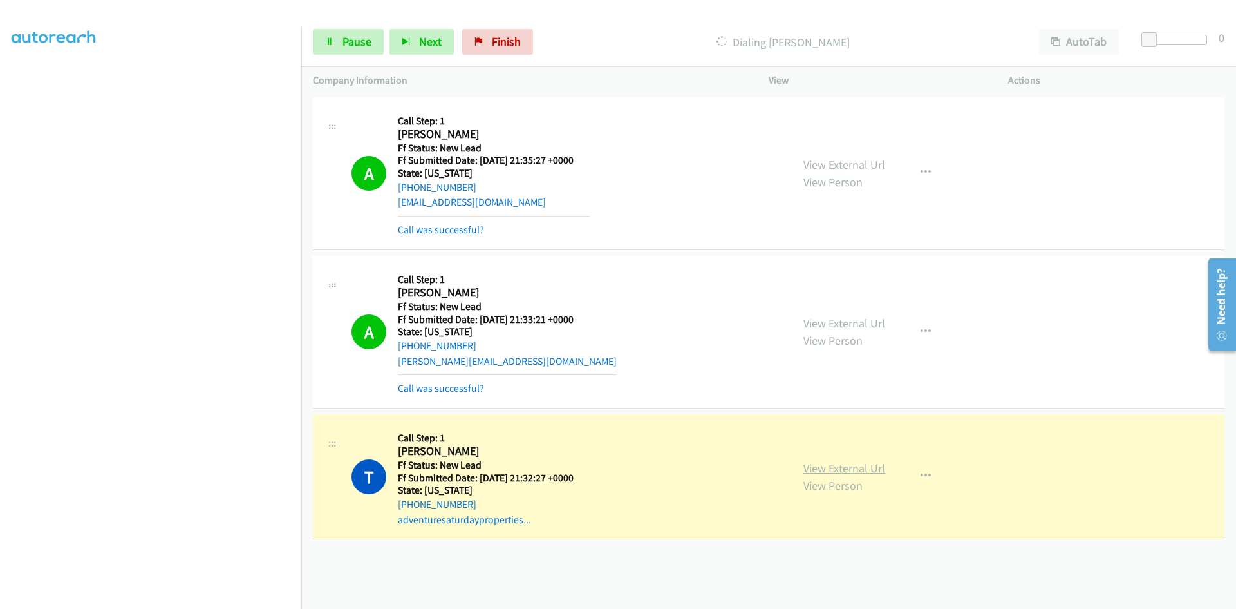
click at [855, 469] on link "View External Url" at bounding box center [845, 467] width 82 height 15
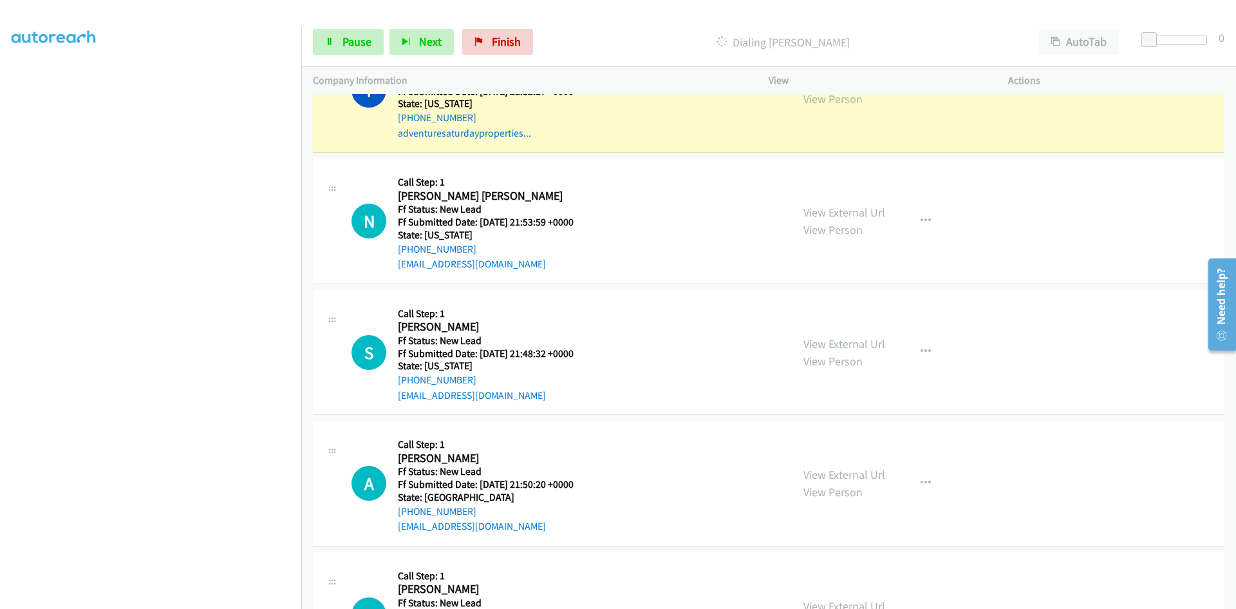
scroll to position [400, 0]
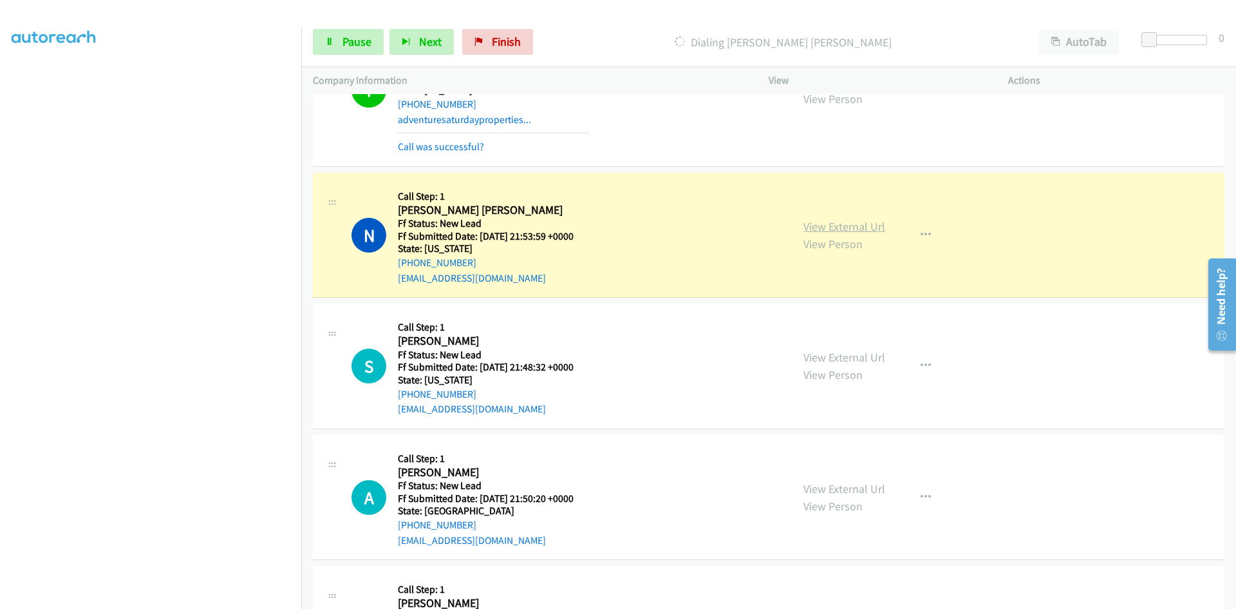
click at [875, 228] on link "View External Url" at bounding box center [845, 226] width 82 height 15
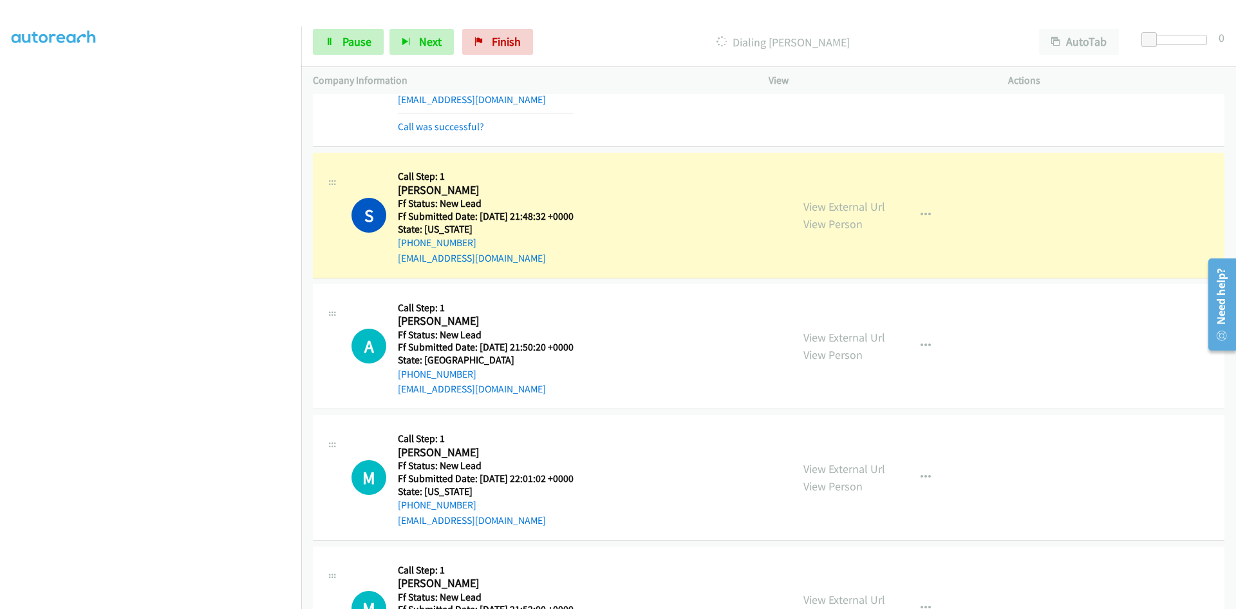
scroll to position [593, 0]
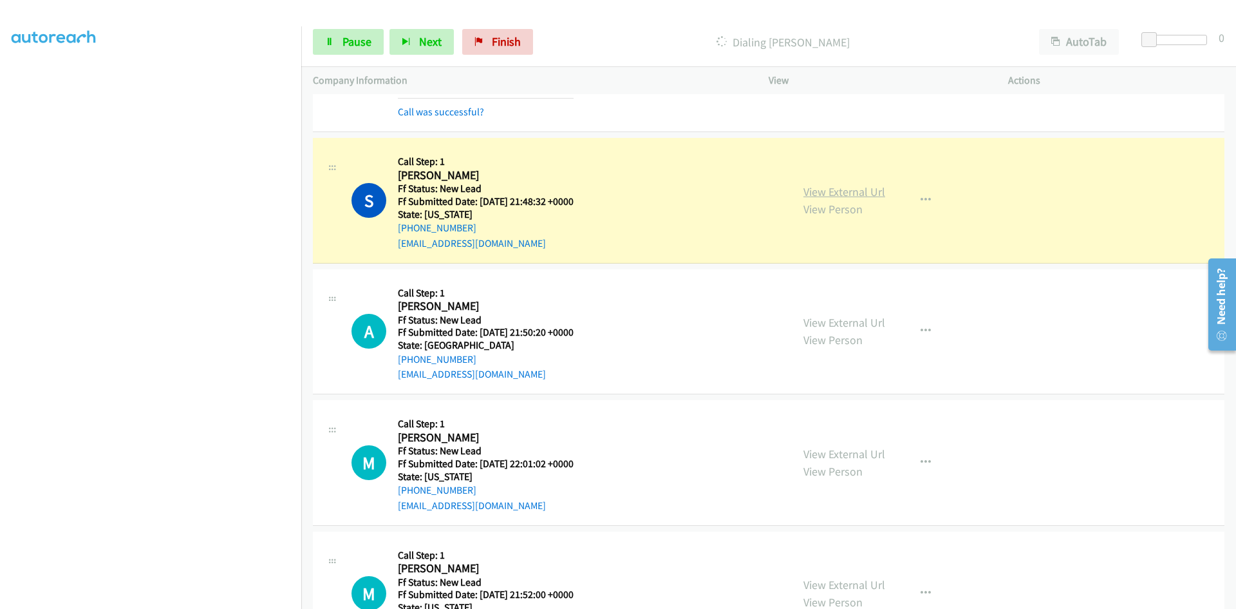
click at [848, 186] on link "View External Url" at bounding box center [845, 191] width 82 height 15
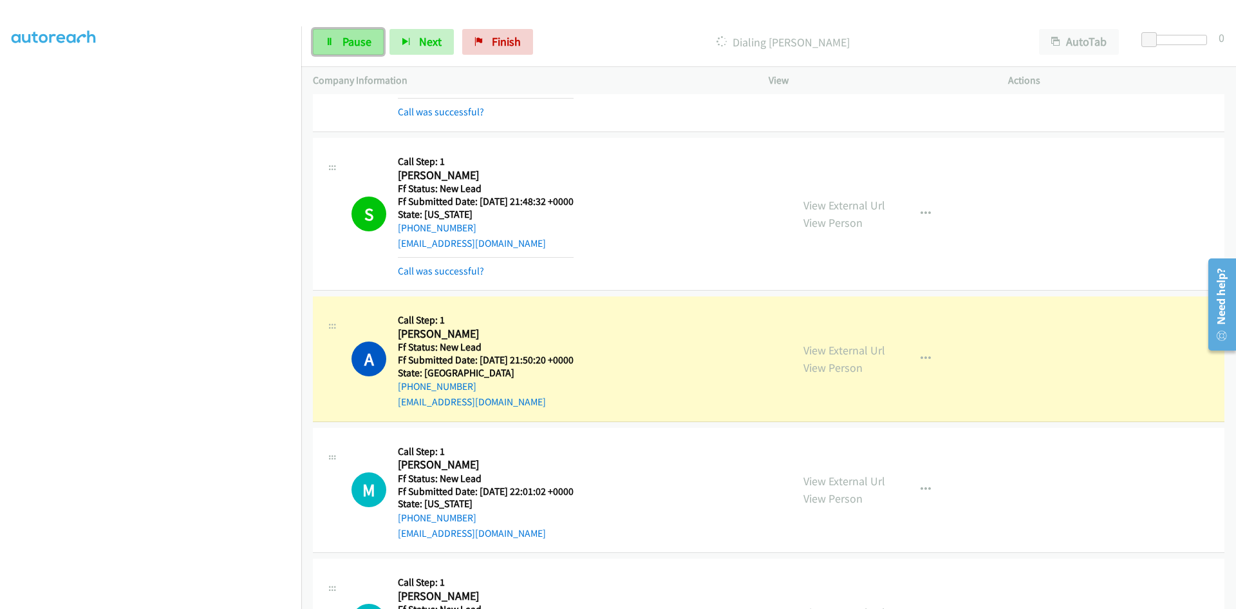
click at [354, 37] on span "Pause" at bounding box center [357, 41] width 29 height 15
click at [828, 344] on link "View External Url" at bounding box center [845, 350] width 82 height 15
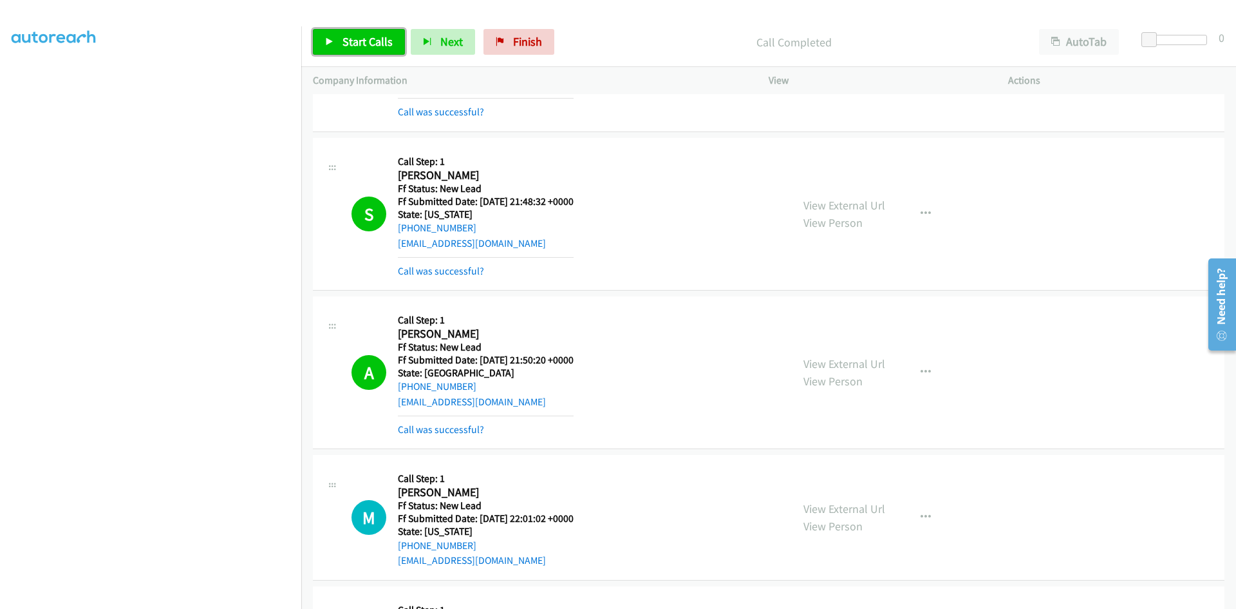
click at [345, 52] on link "Start Calls" at bounding box center [359, 42] width 92 height 26
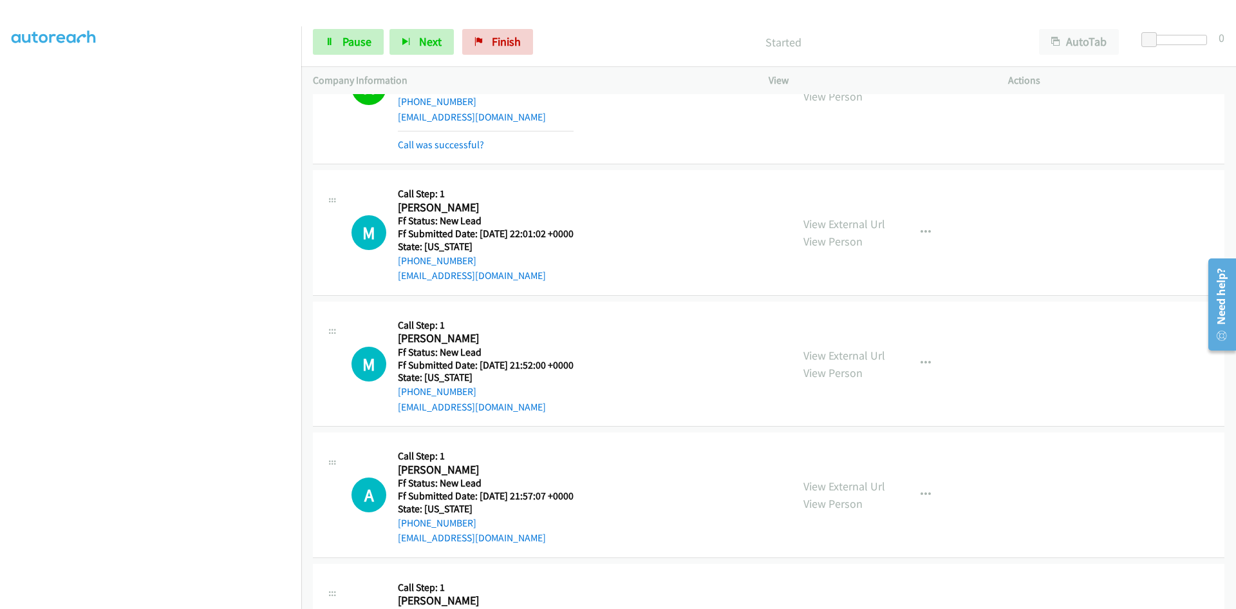
scroll to position [915, 0]
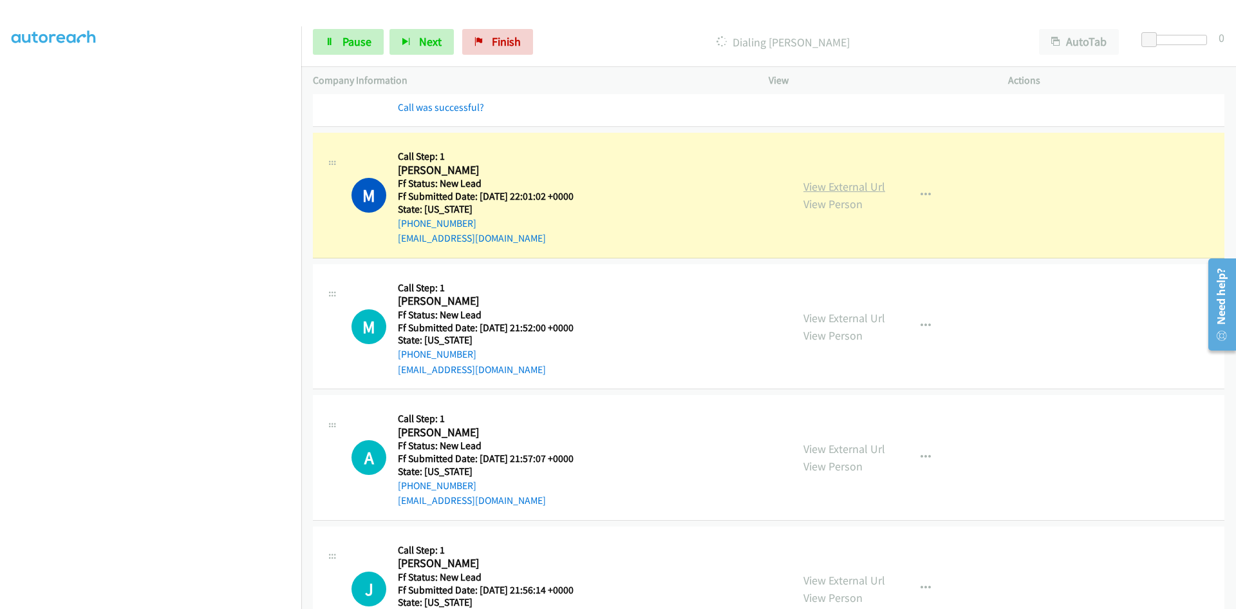
click at [862, 187] on link "View External Url" at bounding box center [845, 186] width 82 height 15
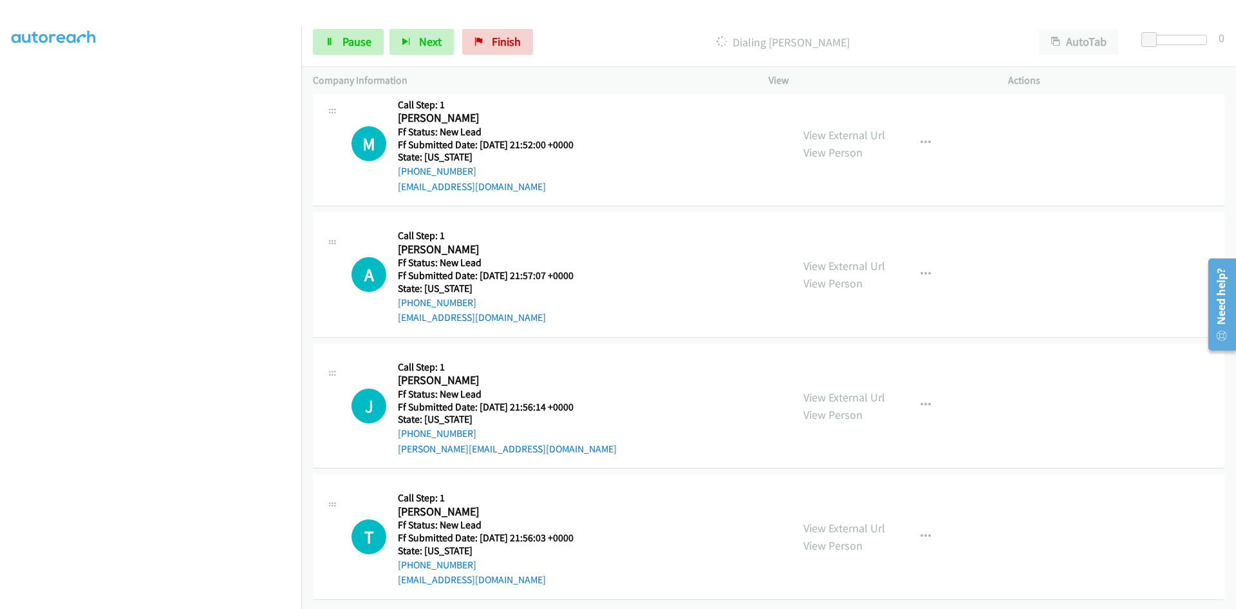
scroll to position [1135, 0]
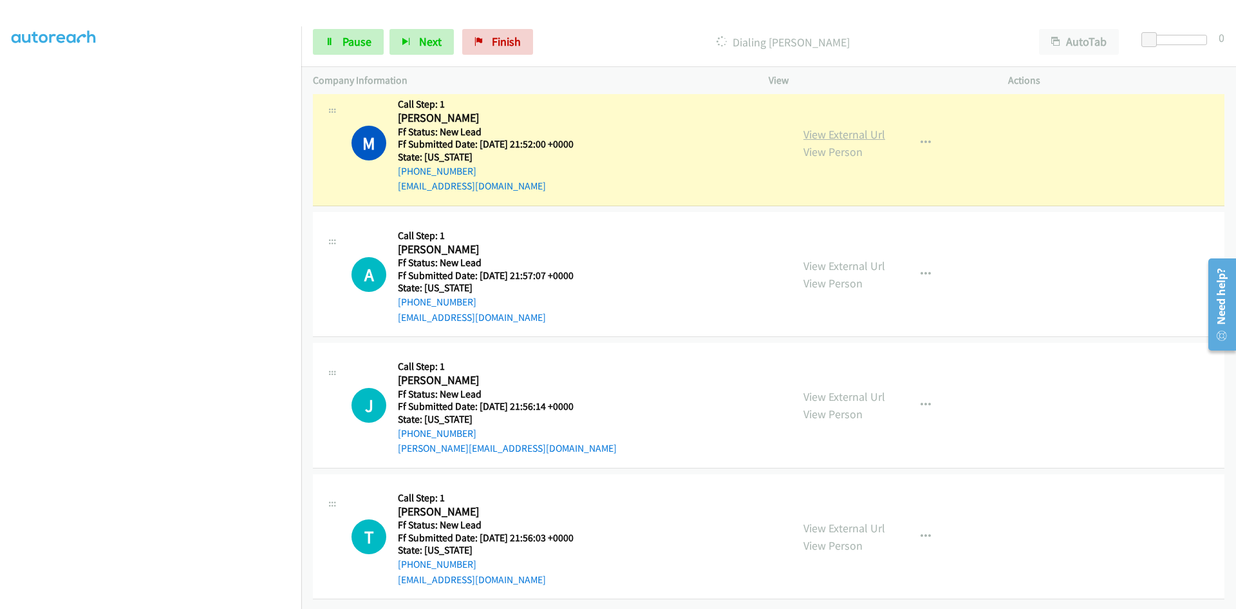
click at [871, 127] on link "View External Url" at bounding box center [845, 134] width 82 height 15
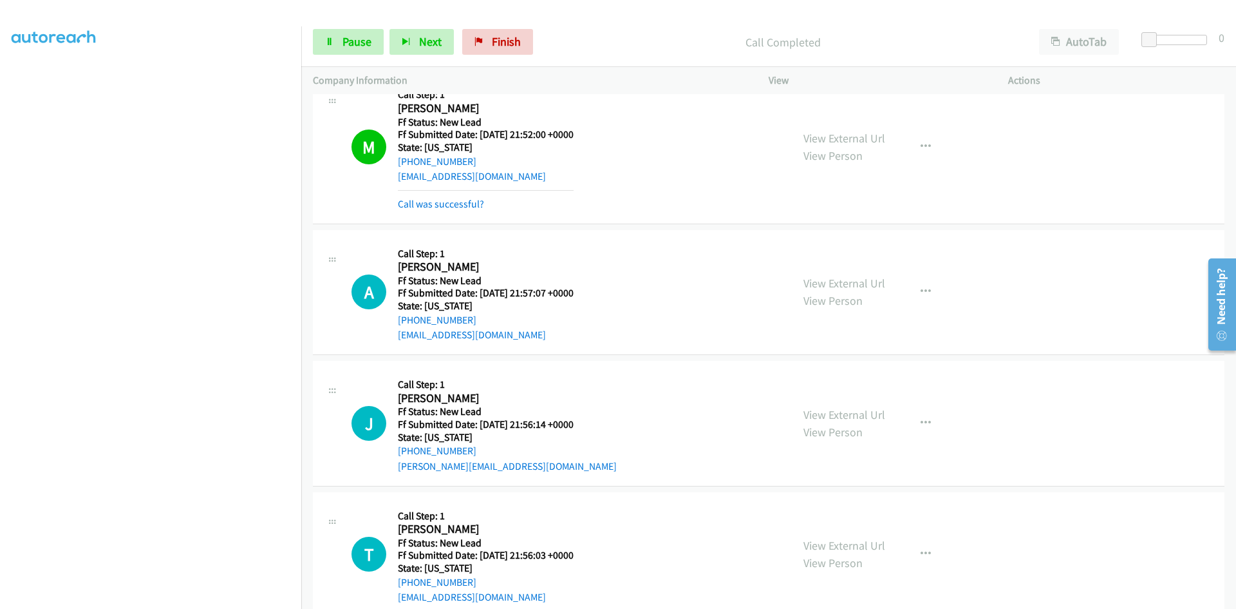
scroll to position [1163, 0]
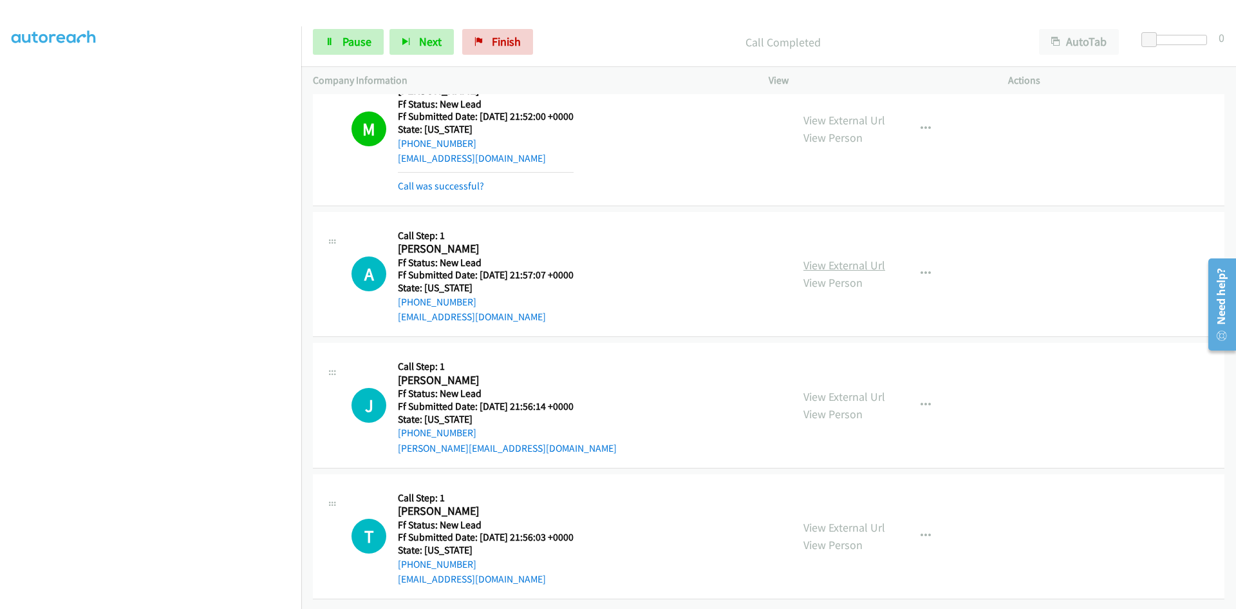
click at [815, 258] on link "View External Url" at bounding box center [845, 265] width 82 height 15
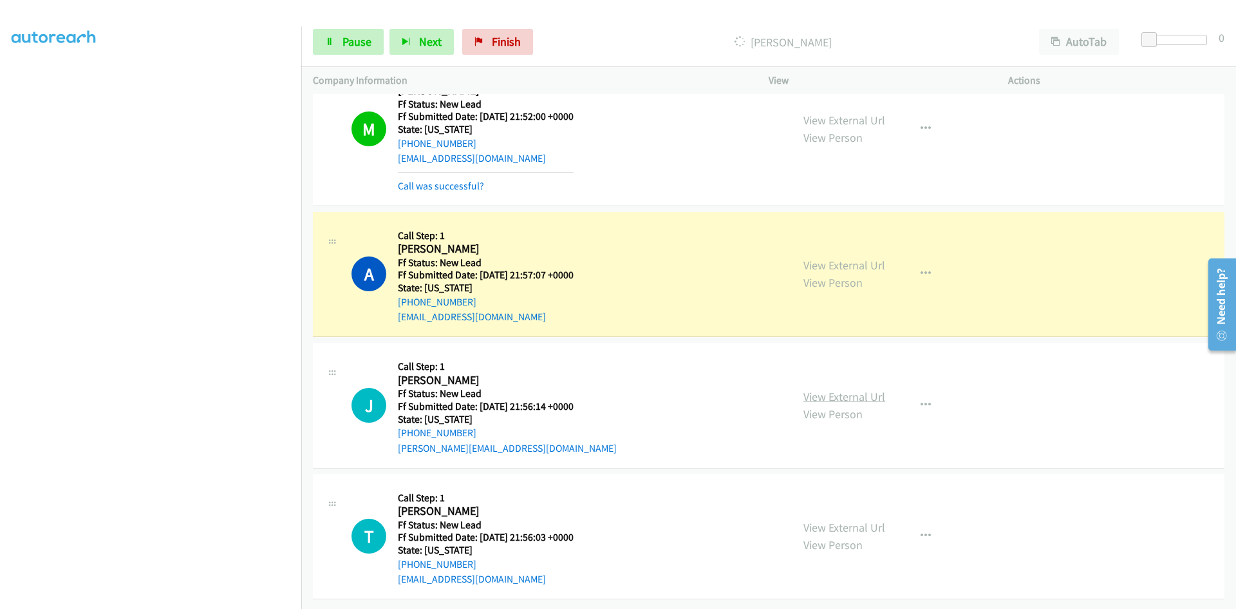
click at [873, 389] on link "View External Url" at bounding box center [845, 396] width 82 height 15
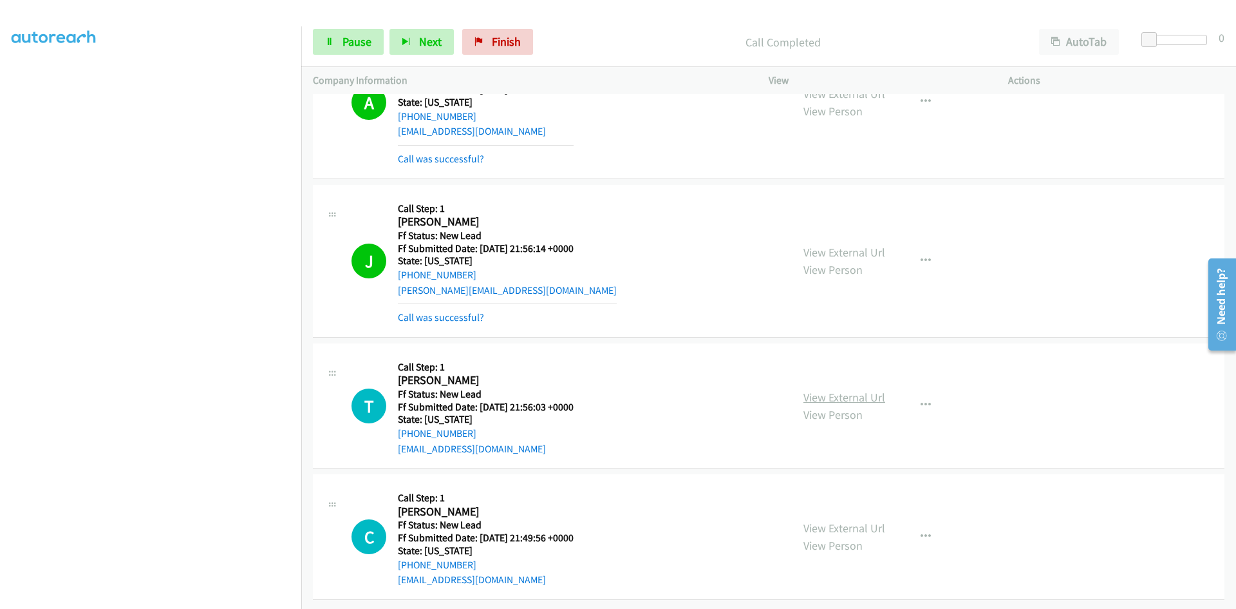
scroll to position [1348, 0]
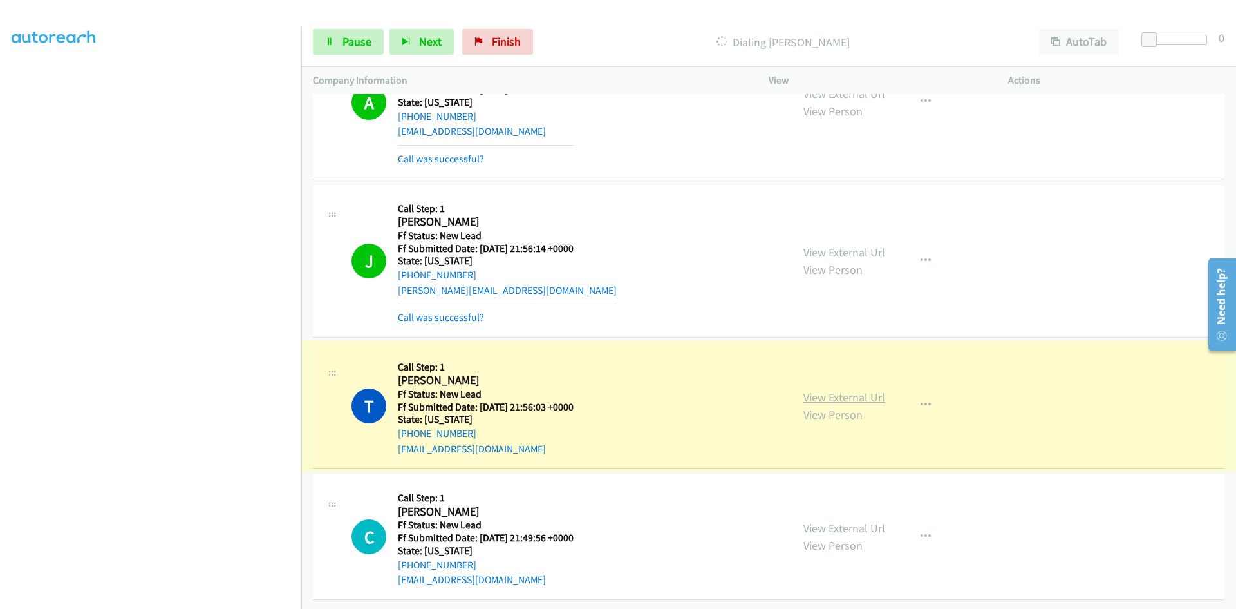
click at [822, 390] on link "View External Url" at bounding box center [845, 397] width 82 height 15
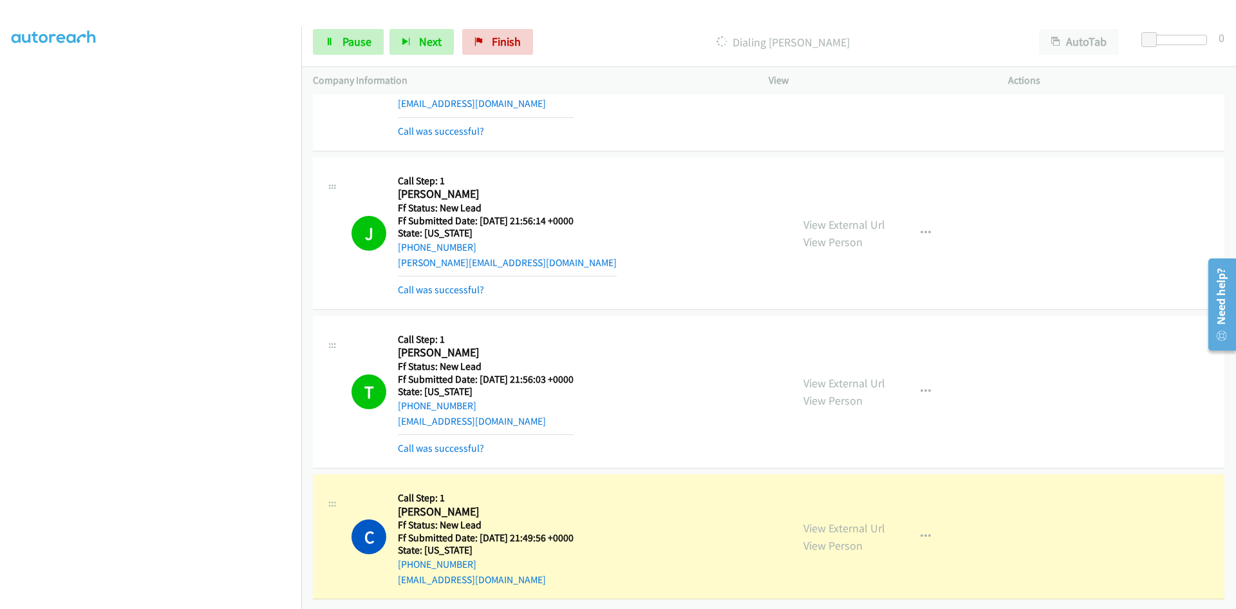
scroll to position [1376, 0]
click at [833, 520] on link "View External Url" at bounding box center [845, 527] width 82 height 15
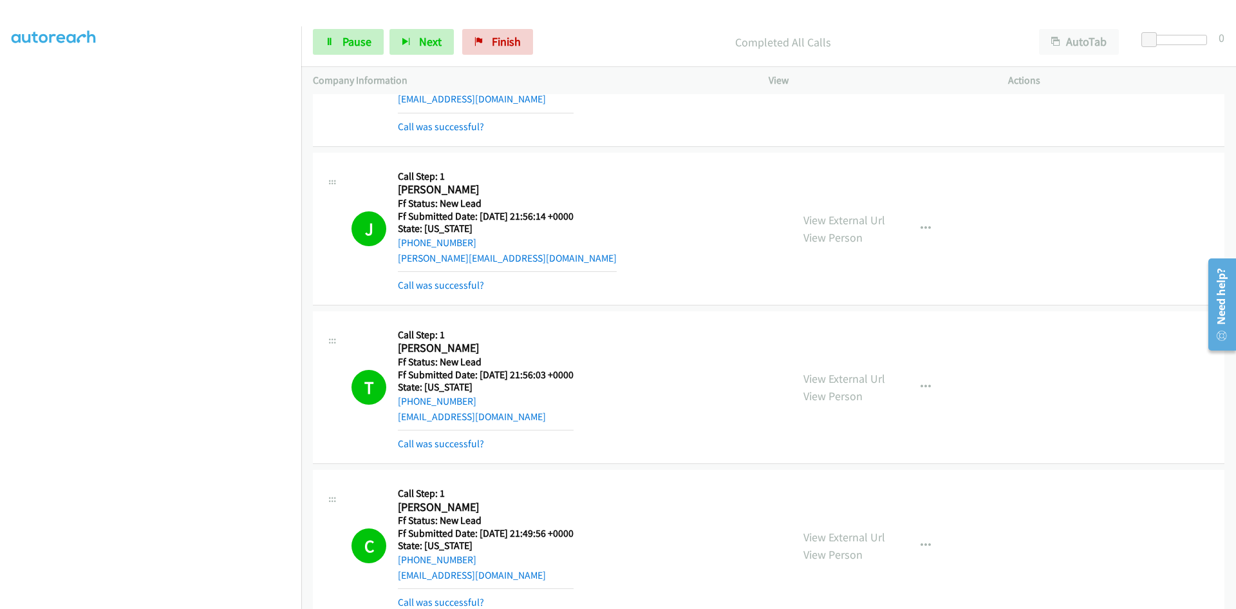
scroll to position [1445, 0]
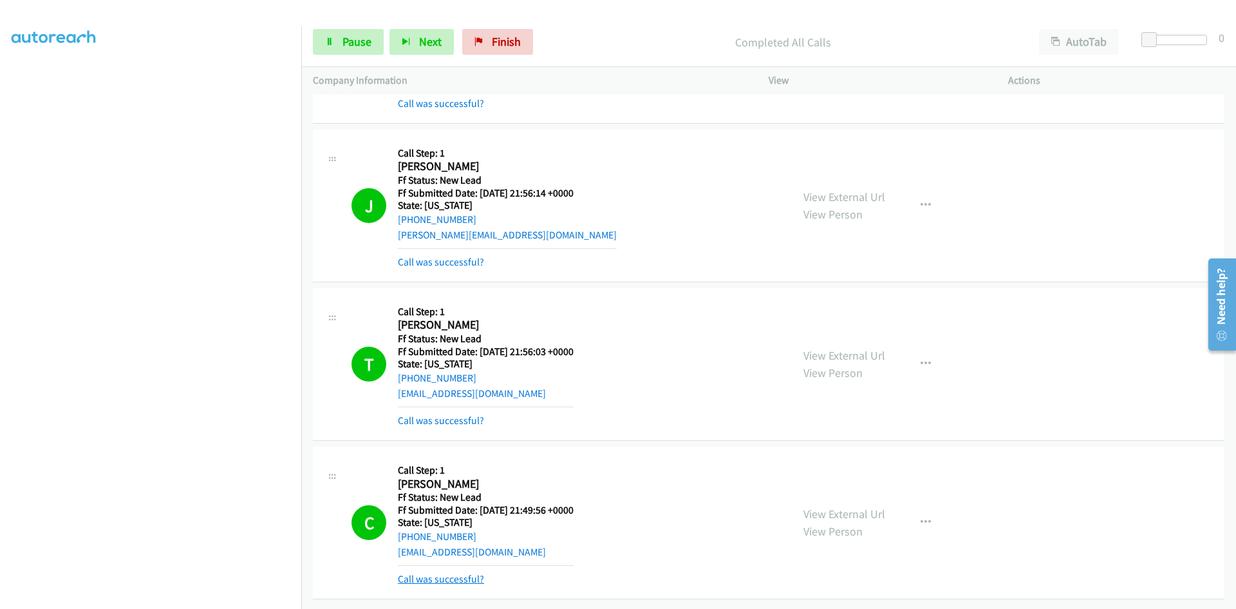
click at [463, 572] on link "Call was successful?" at bounding box center [441, 578] width 86 height 12
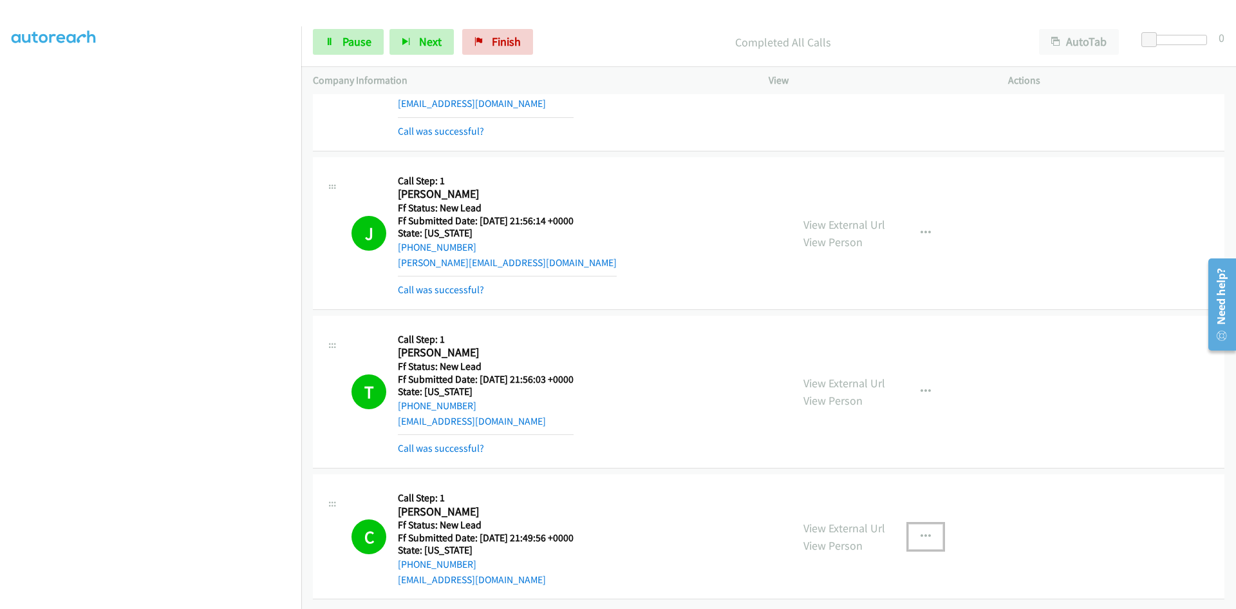
click at [913, 525] on button "button" at bounding box center [926, 537] width 35 height 26
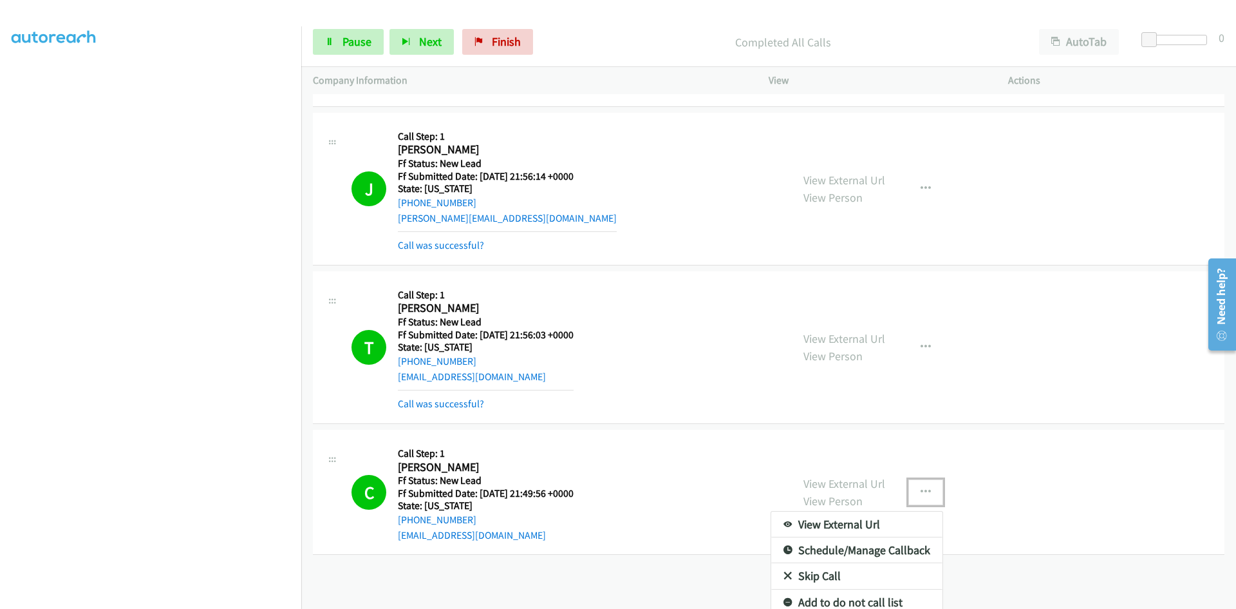
scroll to position [1469, 0]
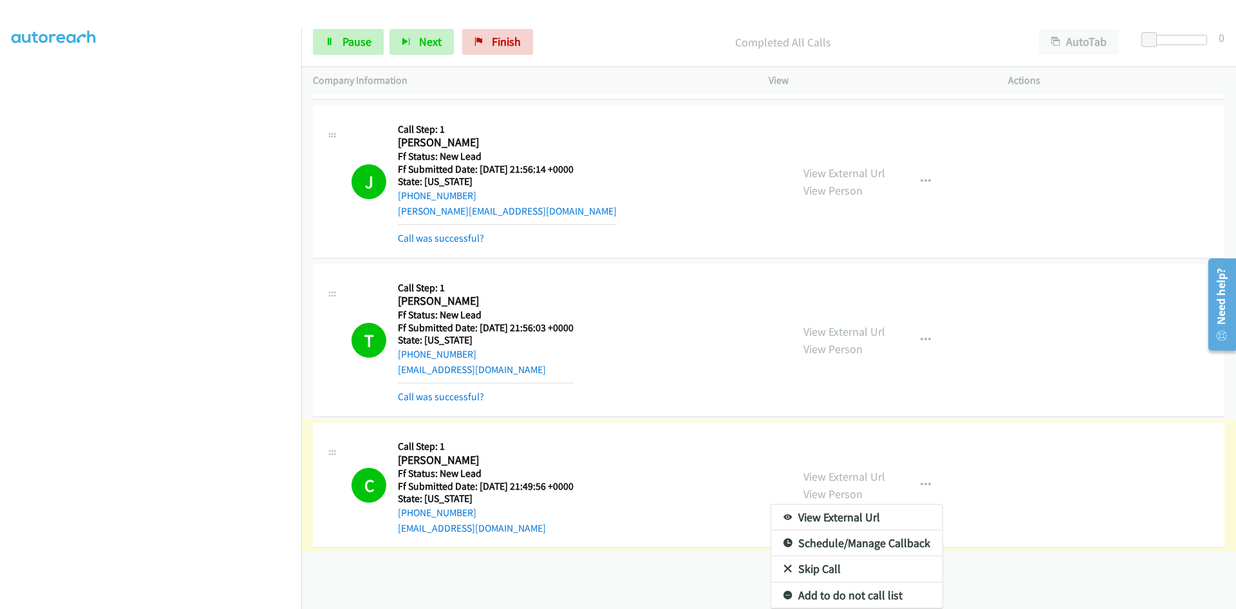
click at [883, 587] on link "Add to do not call list" at bounding box center [856, 595] width 171 height 26
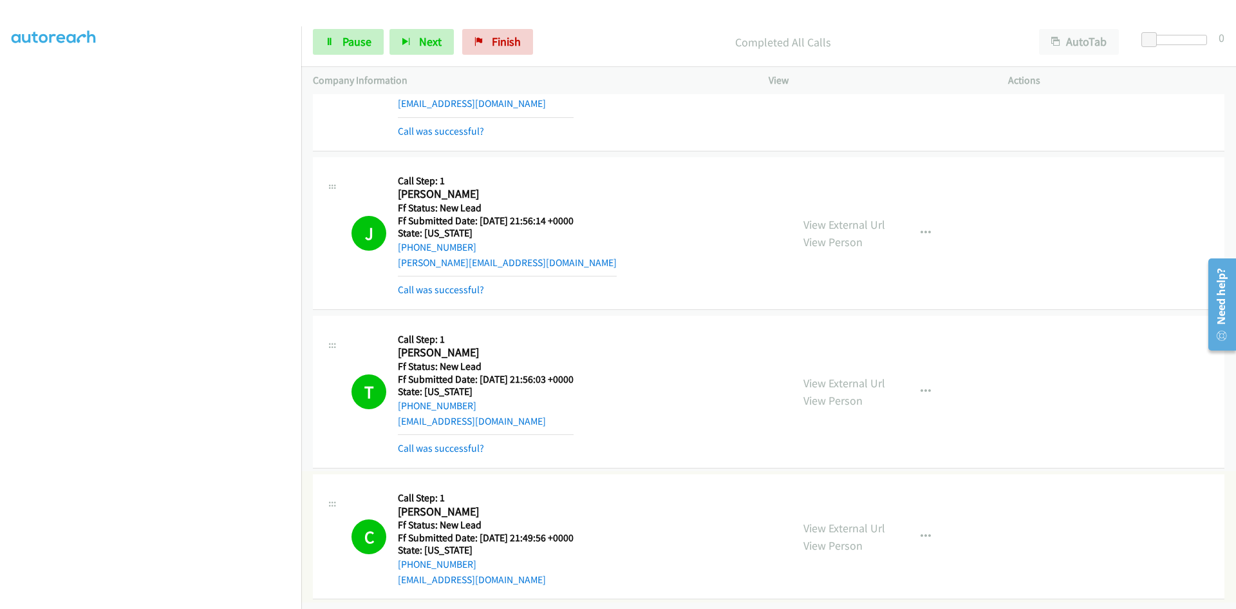
scroll to position [1417, 0]
click at [455, 442] on link "Call was successful?" at bounding box center [441, 448] width 86 height 12
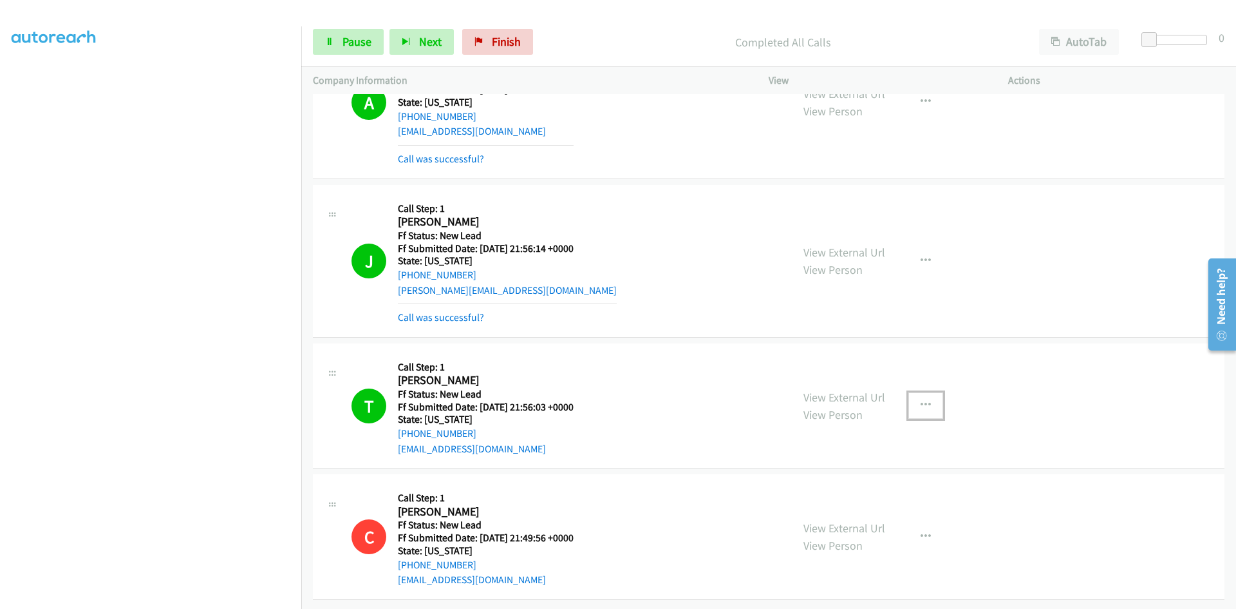
click at [921, 400] on icon "button" at bounding box center [926, 405] width 10 height 10
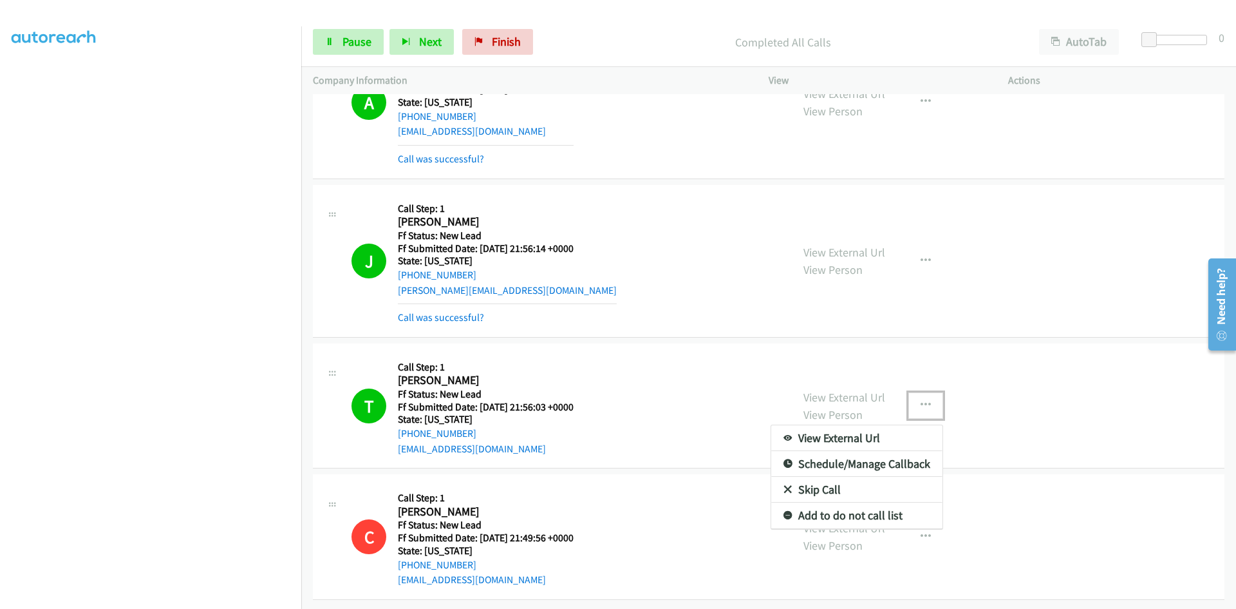
click at [860, 502] on link "Add to do not call list" at bounding box center [856, 515] width 171 height 26
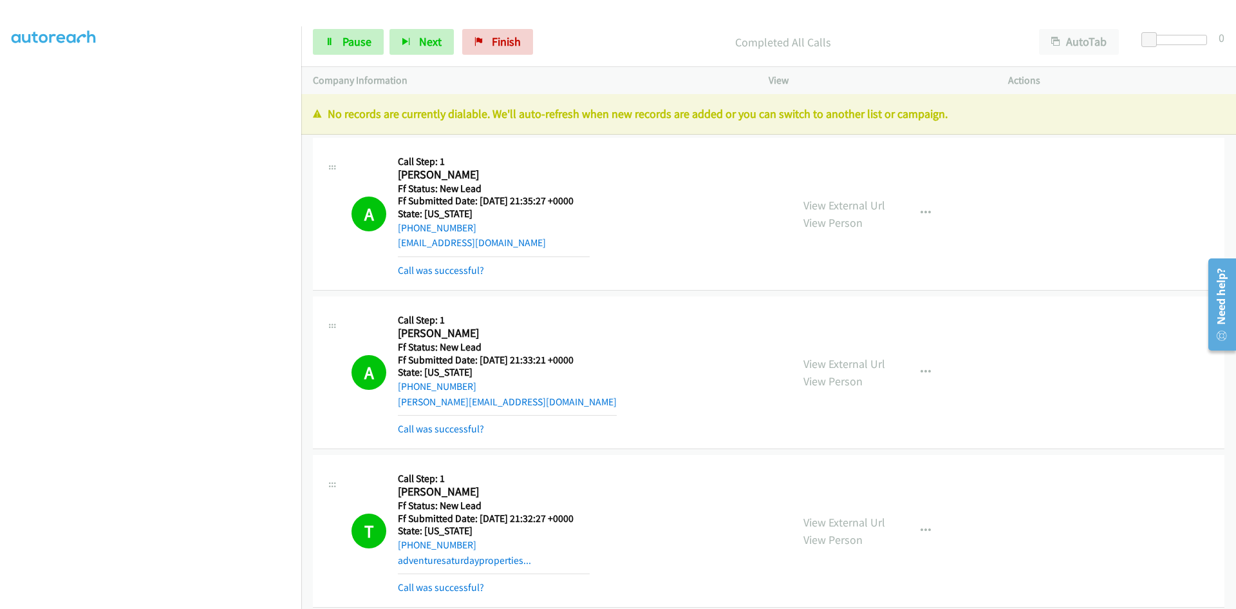
scroll to position [0, 0]
click at [874, 83] on p "View" at bounding box center [877, 80] width 216 height 15
click at [515, 37] on span "Finish" at bounding box center [506, 41] width 29 height 15
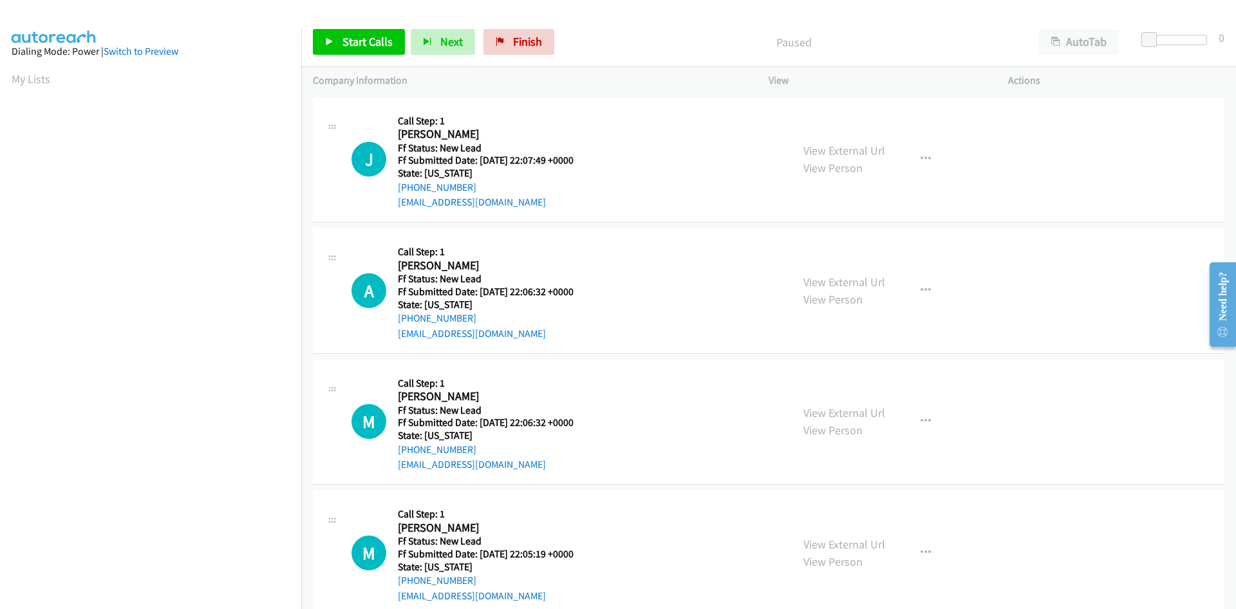
scroll to position [73, 0]
click at [355, 39] on span "Start Calls" at bounding box center [368, 41] width 50 height 15
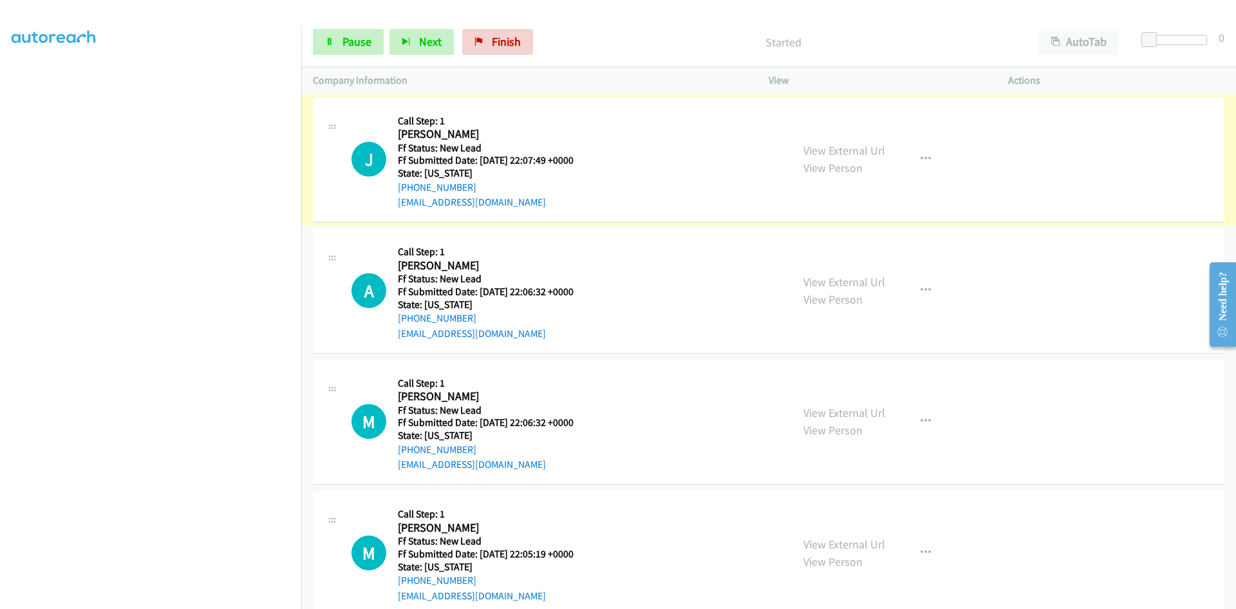
click at [822, 147] on link "View External Url" at bounding box center [845, 150] width 82 height 15
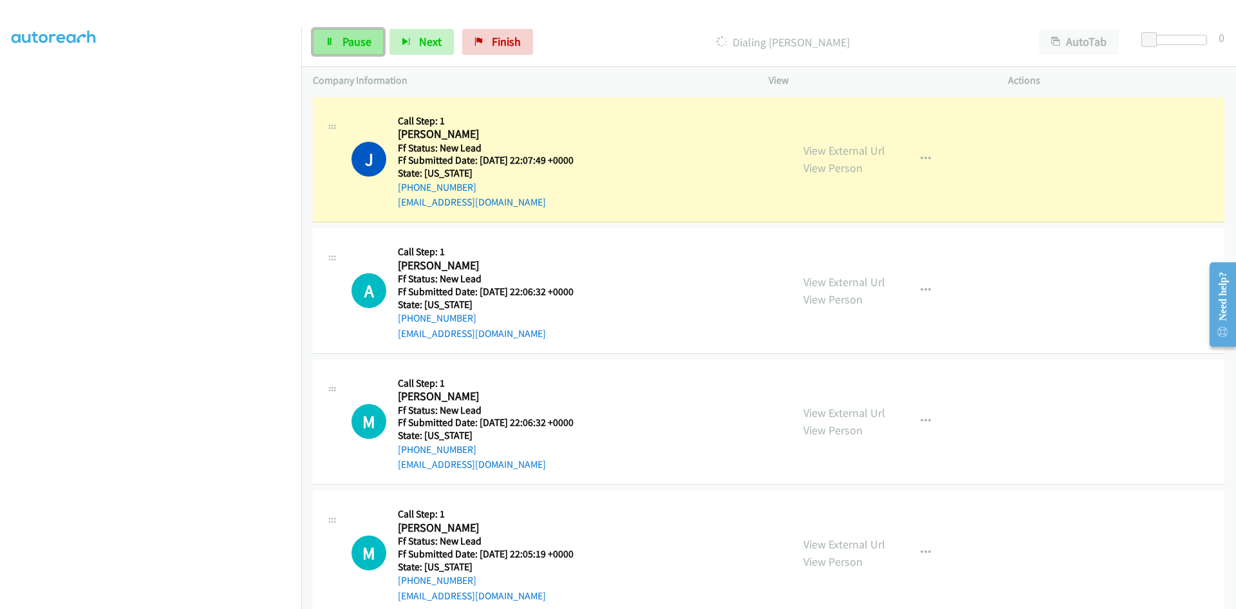
click at [344, 37] on span "Pause" at bounding box center [357, 41] width 29 height 15
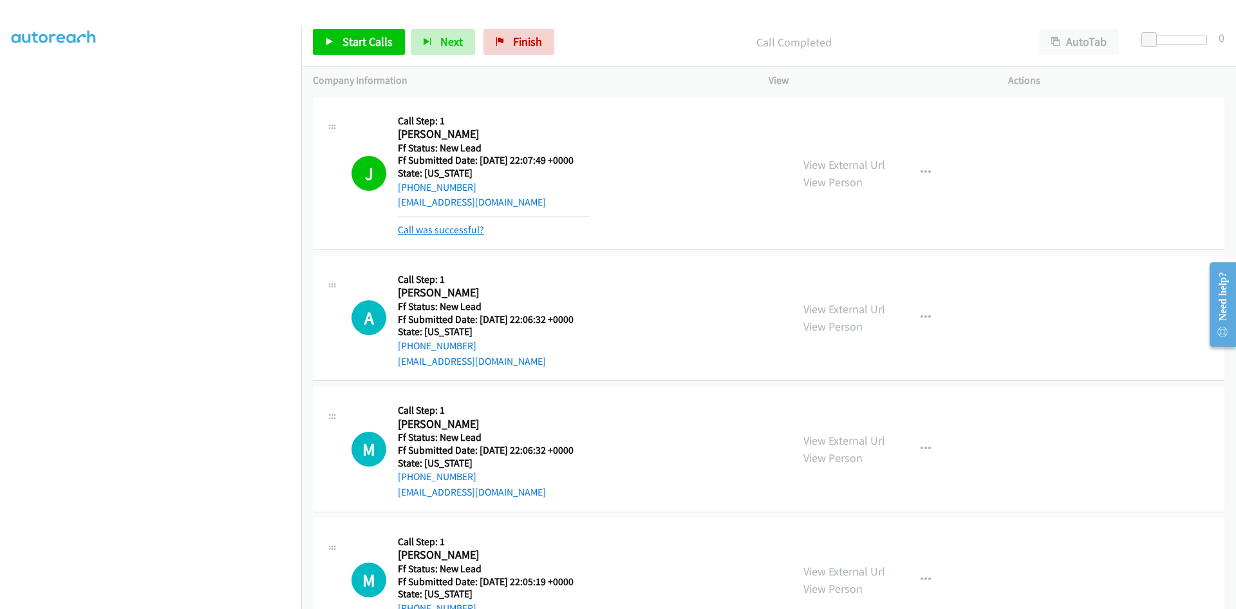
click at [457, 233] on link "Call was successful?" at bounding box center [441, 229] width 86 height 12
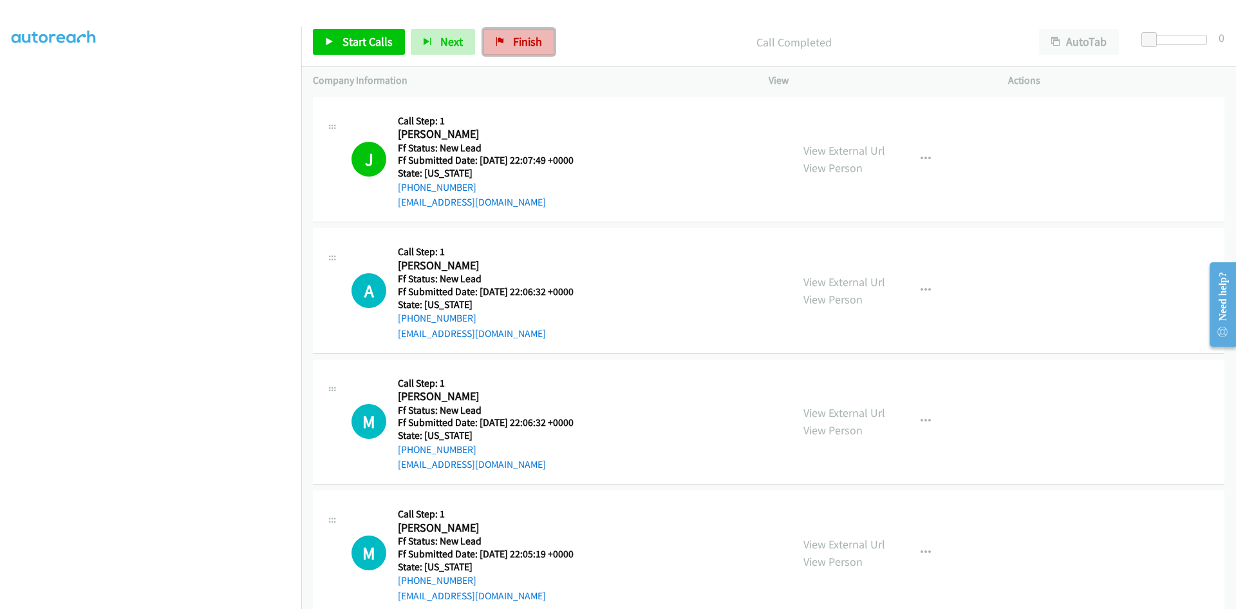
click at [516, 39] on span "Finish" at bounding box center [527, 41] width 29 height 15
